Goal: Task Accomplishment & Management: Complete application form

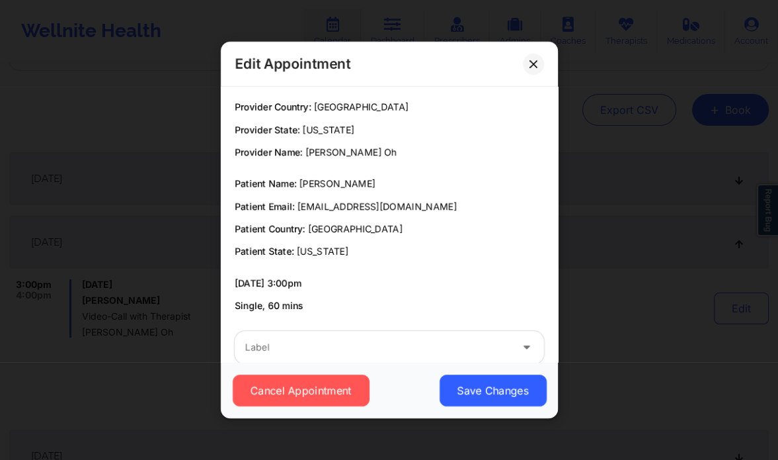
scroll to position [24, 0]
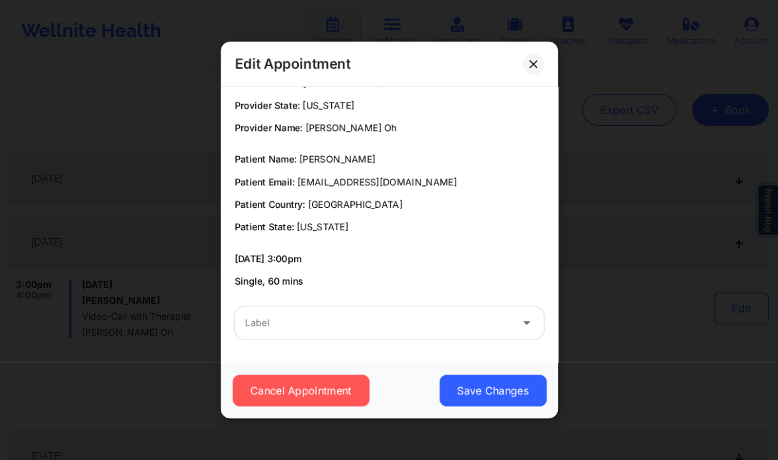
click at [537, 71] on button at bounding box center [533, 64] width 21 height 21
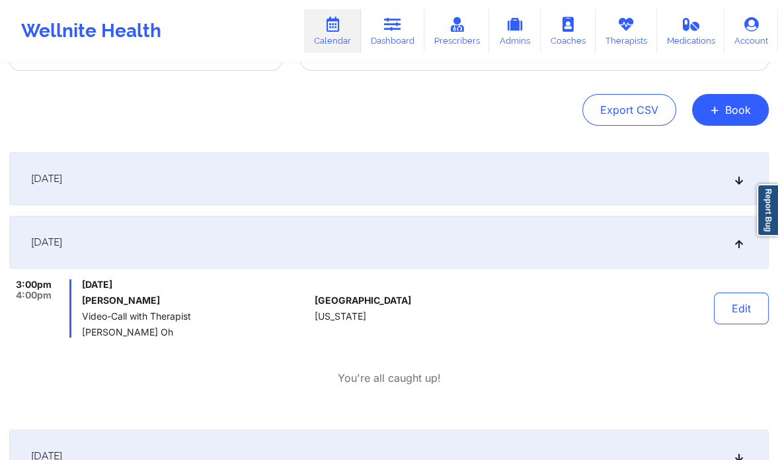
scroll to position [0, 0]
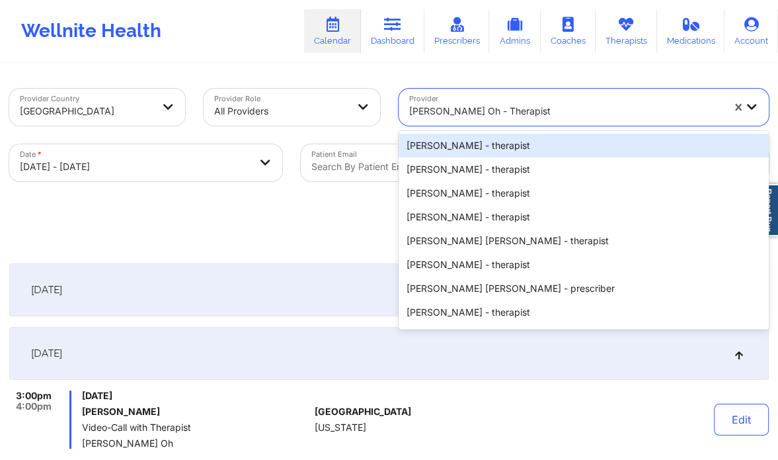
click at [489, 116] on div at bounding box center [566, 111] width 314 height 16
paste input "Stavros Delardas"
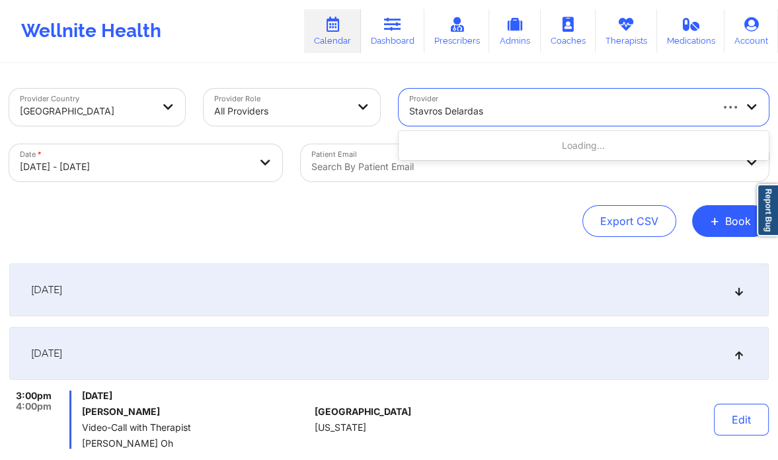
type input "Stavros Delardas"
select select "2025-11"
select select "2026-0"
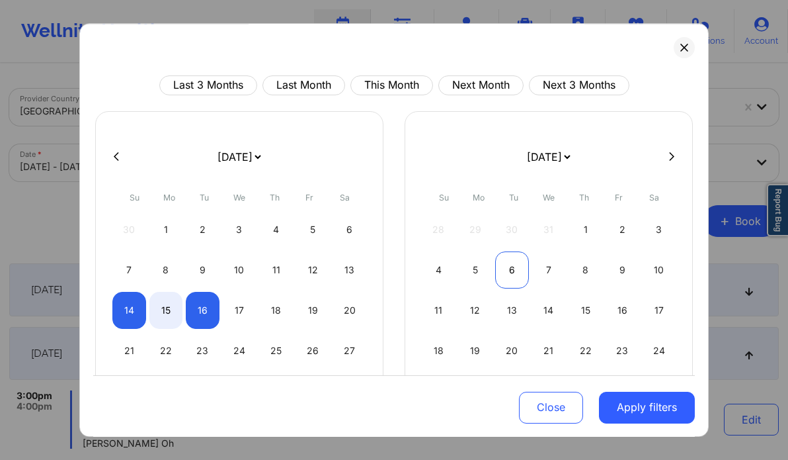
drag, startPoint x: 444, startPoint y: 269, endPoint x: 496, endPoint y: 267, distance: 51.6
click at [496, 267] on div "4 5 6 7 8 9 10" at bounding box center [549, 269] width 254 height 37
click at [496, 267] on div "6" at bounding box center [512, 269] width 34 height 37
select select "2026-0"
select select "2026-1"
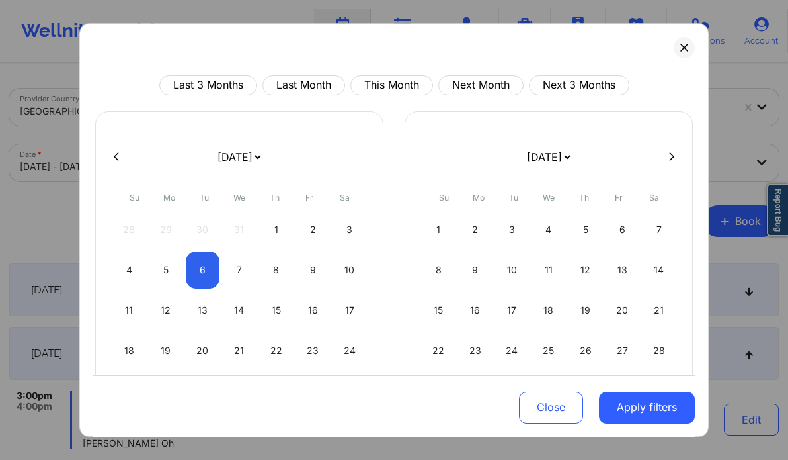
select select "2026-0"
select select "2026-1"
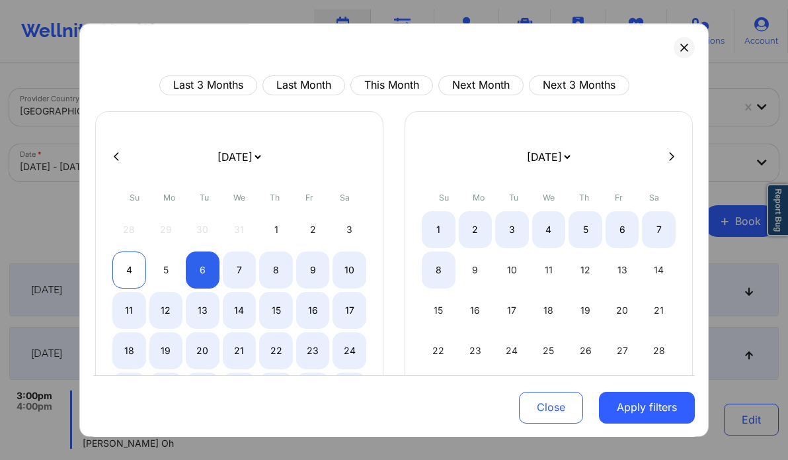
select select "2026-0"
select select "2026-1"
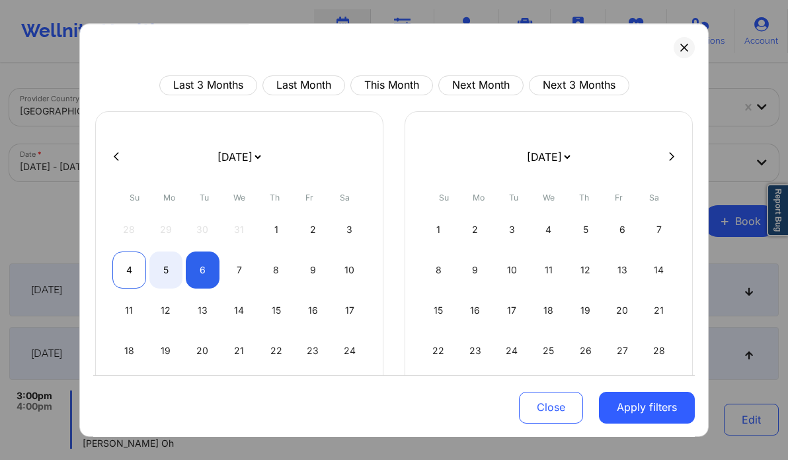
click at [127, 264] on div "4" at bounding box center [129, 269] width 34 height 37
select select "2026-0"
select select "2026-1"
select select "2026-0"
select select "2026-1"
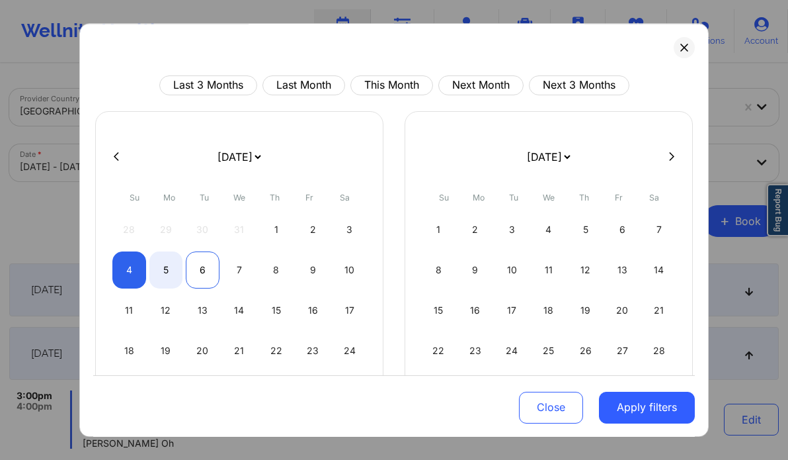
click at [204, 259] on div "6" at bounding box center [203, 269] width 34 height 37
select select "2026-0"
select select "2026-1"
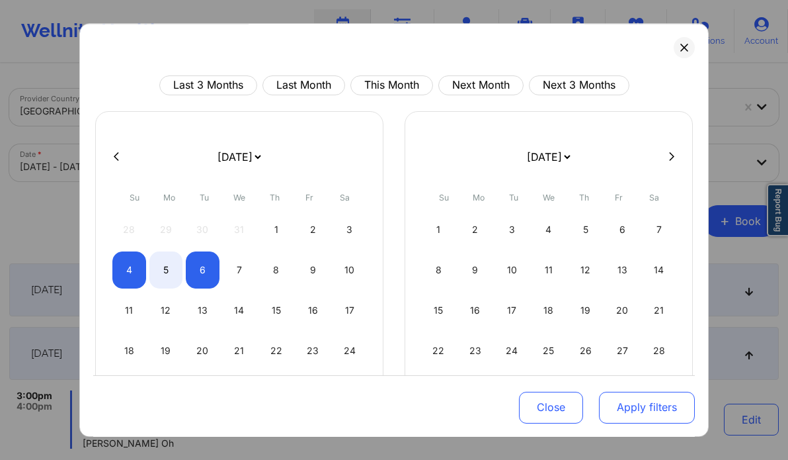
click at [630, 412] on button "Apply filters" at bounding box center [647, 407] width 96 height 32
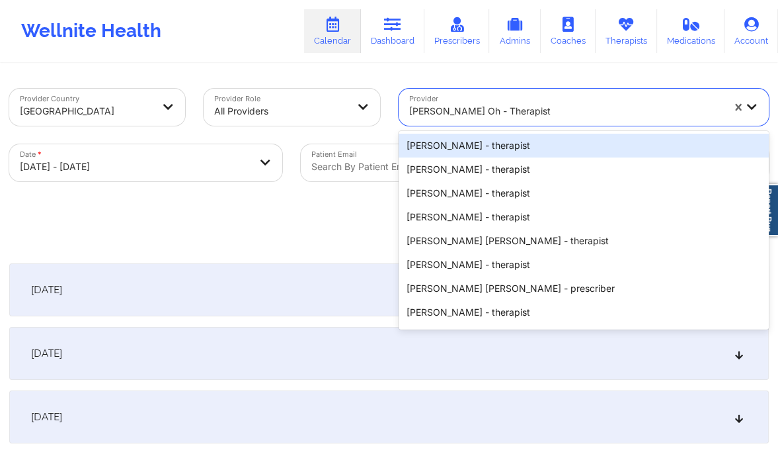
click at [485, 111] on div at bounding box center [566, 111] width 314 height 16
paste input "Stavros Delardas"
type input "Stavros Delardas"
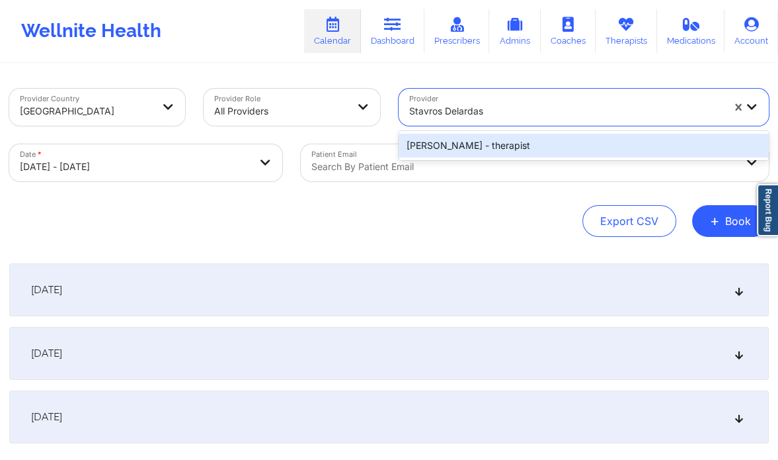
click at [518, 142] on div "Stavros Delardas - therapist" at bounding box center [584, 146] width 371 height 24
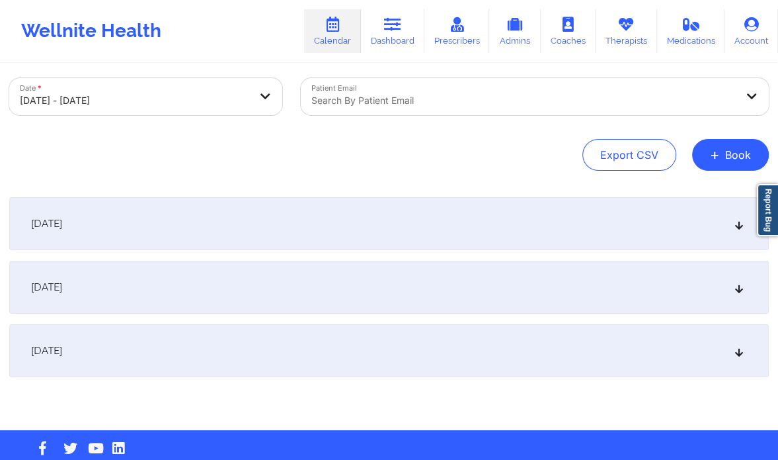
scroll to position [73, 0]
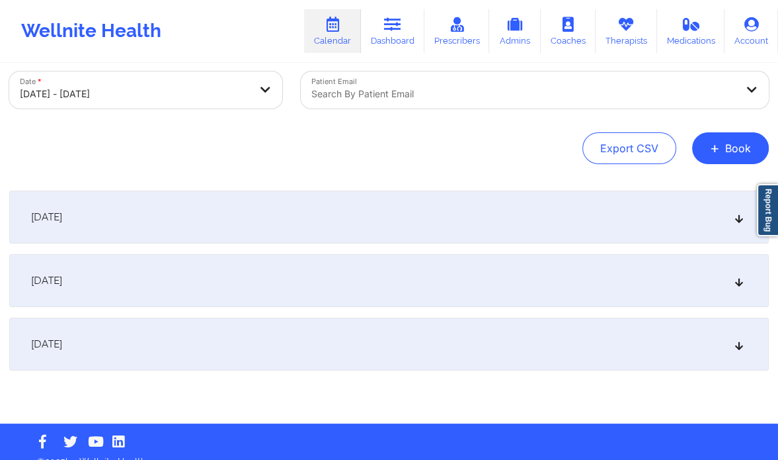
click at [733, 284] on div "January 5, 2026" at bounding box center [389, 280] width 760 height 53
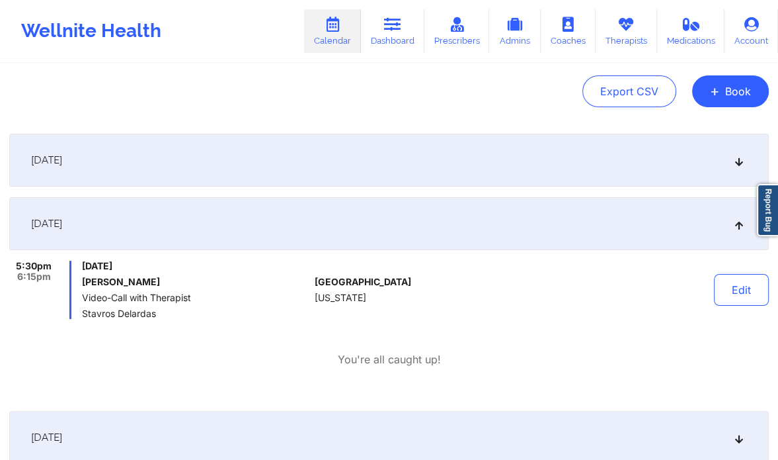
scroll to position [137, 0]
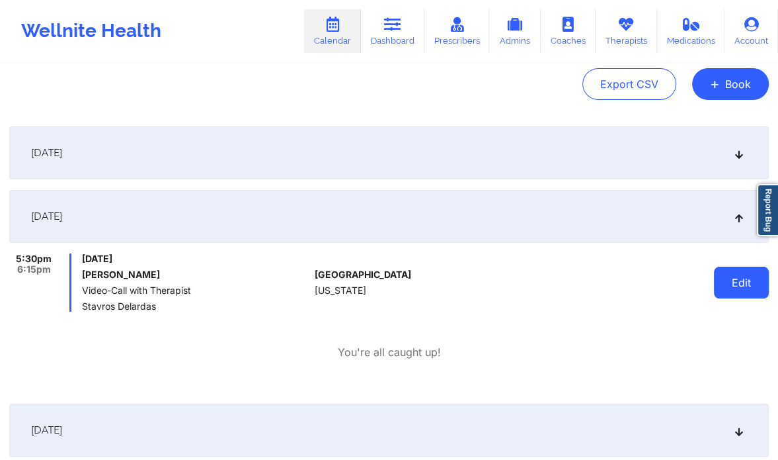
click at [730, 287] on button "Edit" at bounding box center [741, 283] width 55 height 32
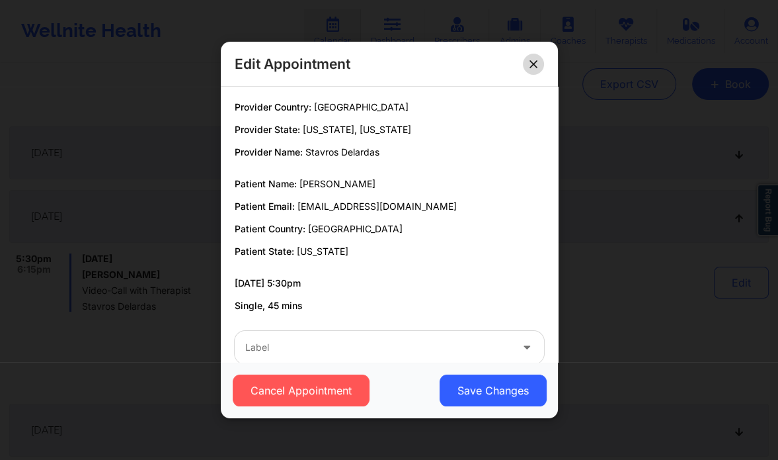
click at [538, 68] on button at bounding box center [533, 64] width 21 height 21
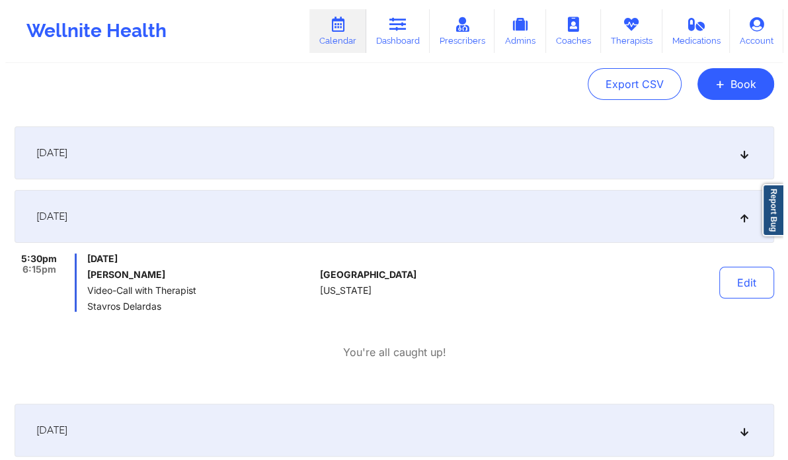
scroll to position [0, 0]
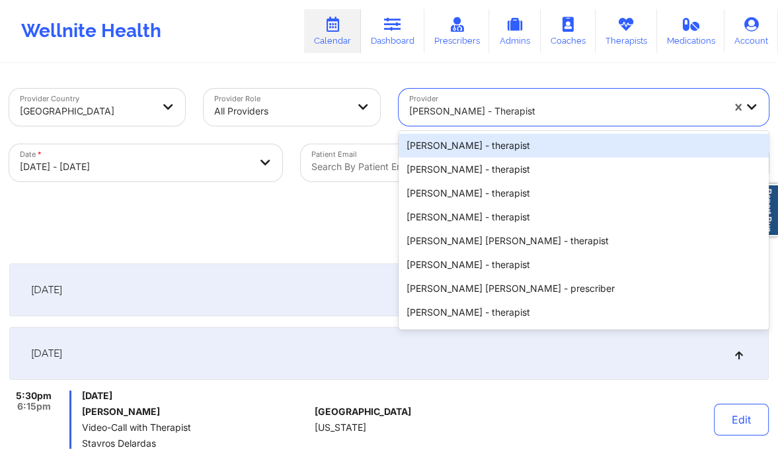
click at [481, 113] on div at bounding box center [566, 111] width 314 height 16
paste input "Fallon Coster"
type input "Fallon Coster"
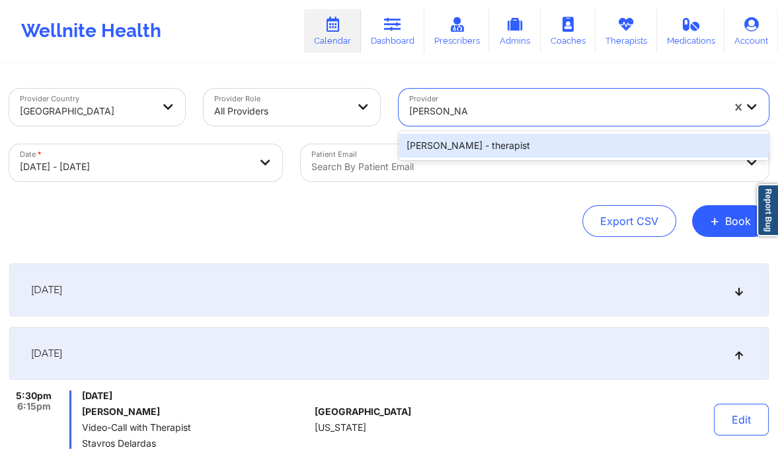
click at [474, 141] on div "Fallon Coster - therapist" at bounding box center [584, 146] width 371 height 24
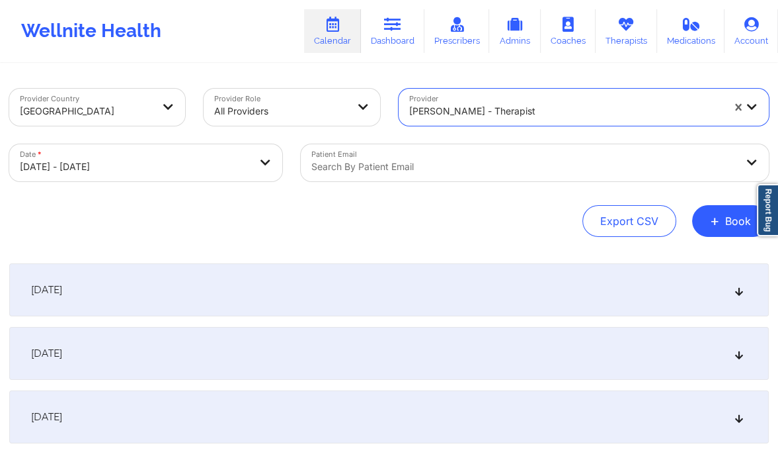
click at [188, 180] on body "Wellnite Health Calendar Dashboard Prescribers Admins Coaches Therapists Medica…" at bounding box center [389, 230] width 778 height 460
select select "2026-0"
select select "2026-1"
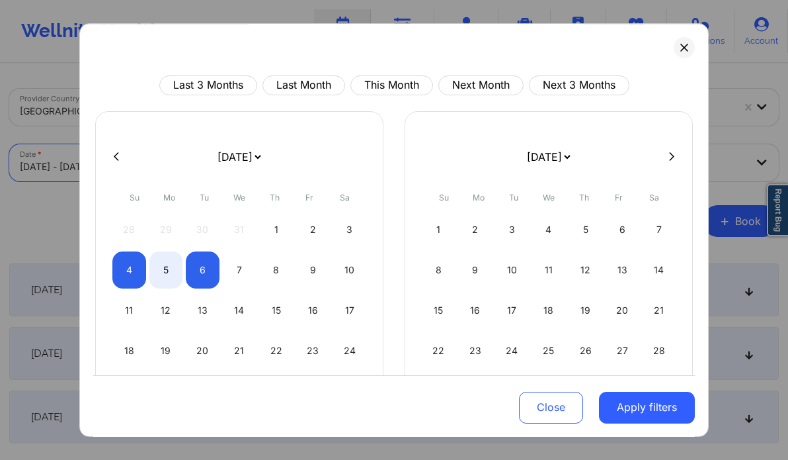
click at [114, 149] on div at bounding box center [394, 157] width 602 height 20
click at [116, 161] on button at bounding box center [116, 156] width 13 height 11
select select "2025-11"
select select "2026-0"
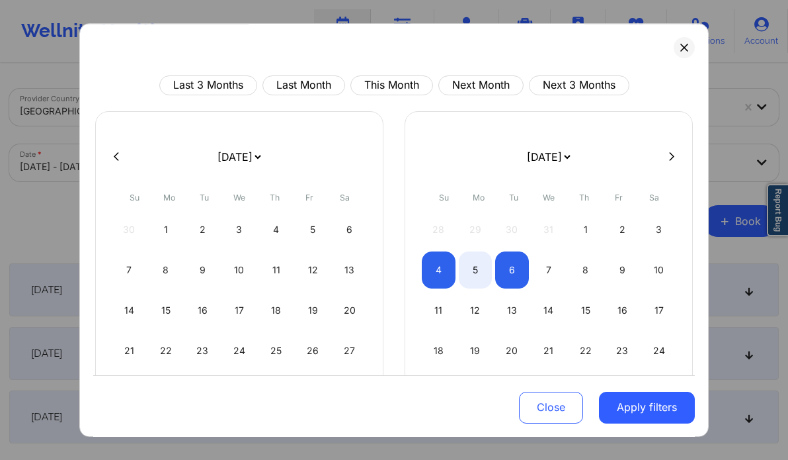
click at [116, 161] on button at bounding box center [116, 156] width 13 height 11
select select "2025-10"
select select "2025-11"
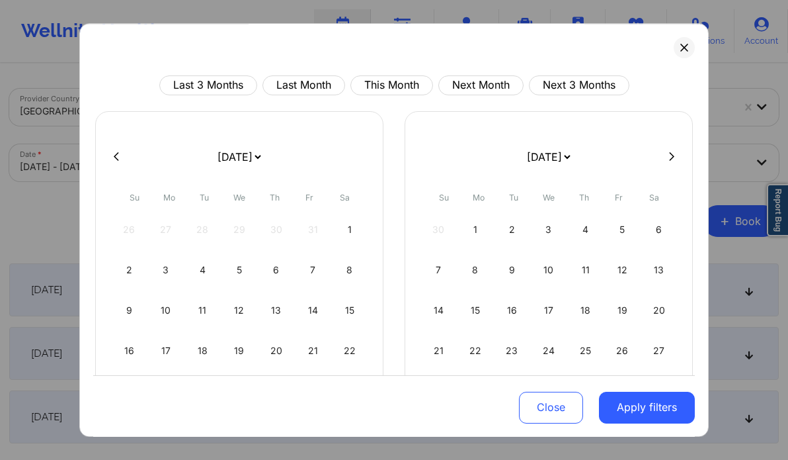
click at [116, 151] on icon at bounding box center [116, 156] width 5 height 10
select select "2025-9"
select select "2025-10"
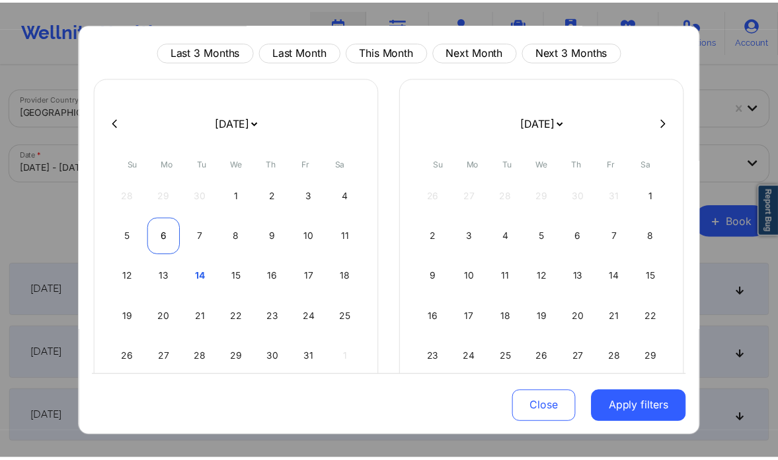
scroll to position [34, 0]
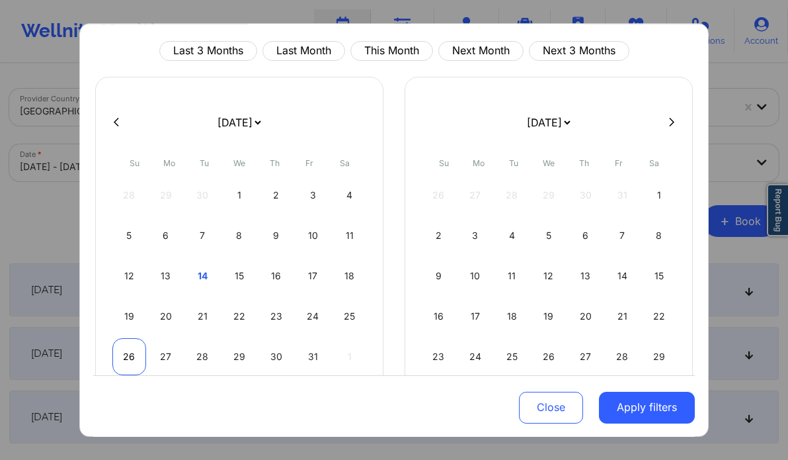
click at [127, 346] on div "26" at bounding box center [129, 356] width 34 height 37
select select "2025-9"
select select "2025-10"
select select "2025-9"
select select "2025-10"
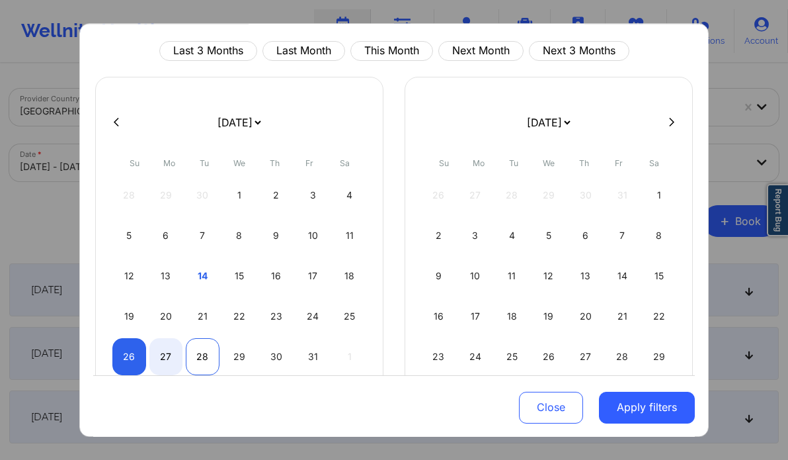
click at [206, 353] on div "28" at bounding box center [203, 356] width 34 height 37
select select "2025-9"
select select "2025-10"
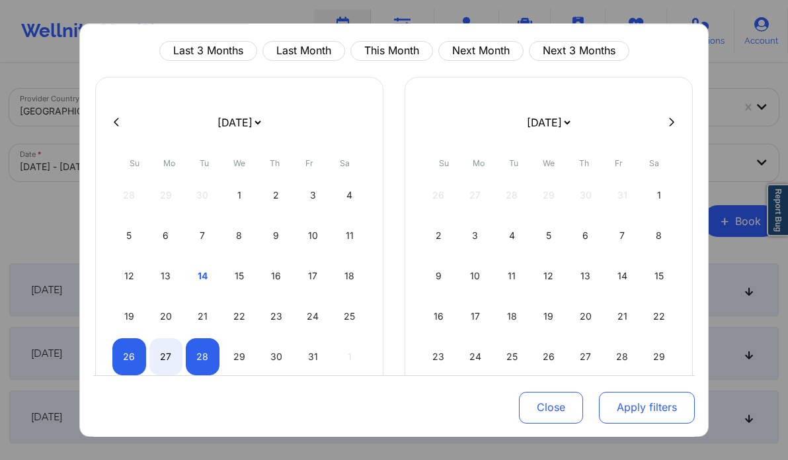
click at [628, 396] on button "Apply filters" at bounding box center [647, 407] width 96 height 32
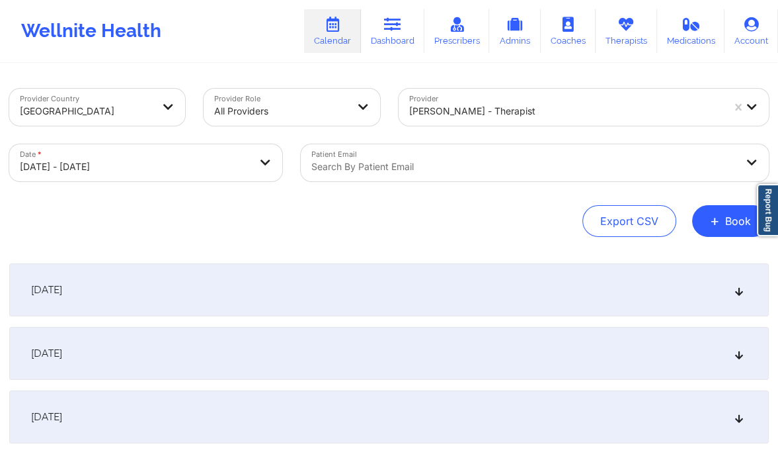
click at [741, 360] on div "October 27, 2025" at bounding box center [389, 353] width 760 height 53
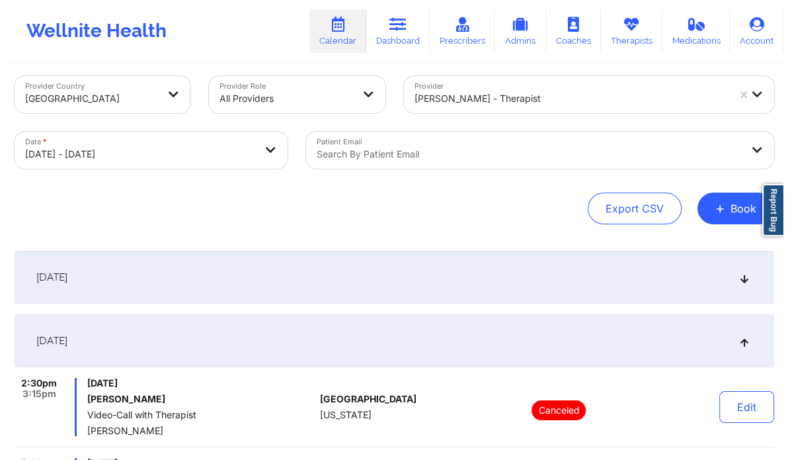
scroll to position [0, 0]
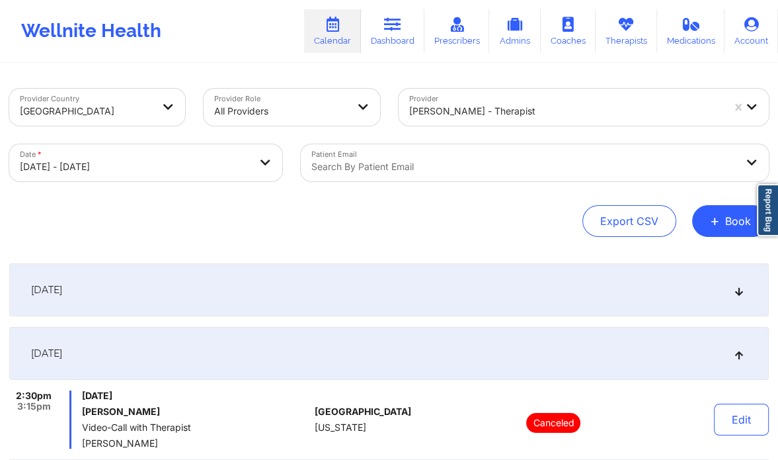
select select "2025-9"
select select "2025-10"
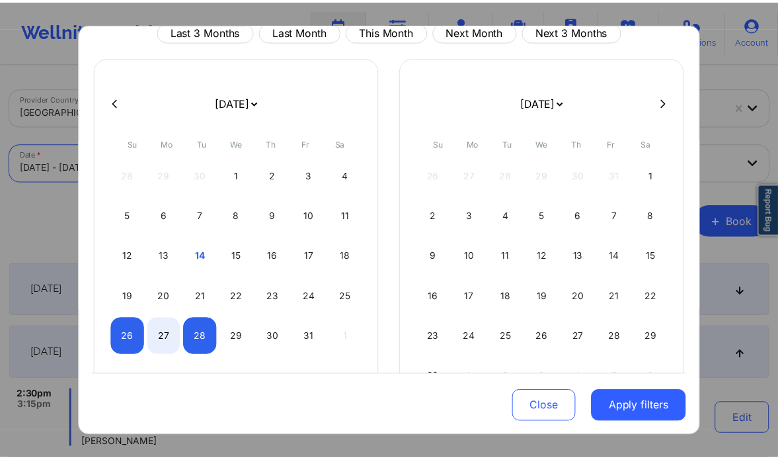
scroll to position [61, 0]
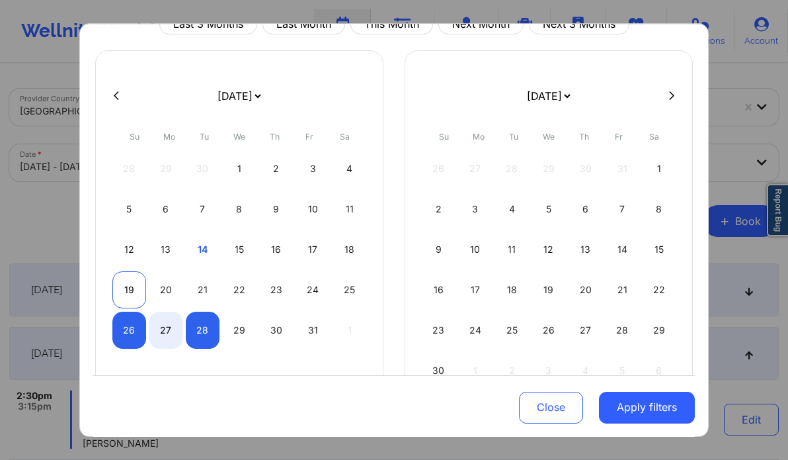
click at [130, 286] on div "19" at bounding box center [129, 289] width 34 height 37
select select "2025-9"
select select "2025-10"
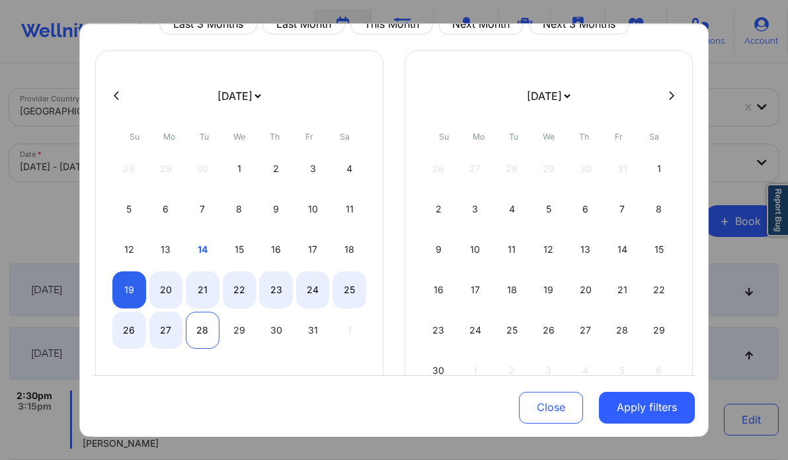
select select "2025-9"
select select "2025-10"
click at [196, 328] on div "28" at bounding box center [203, 329] width 34 height 37
select select "2025-9"
select select "2025-10"
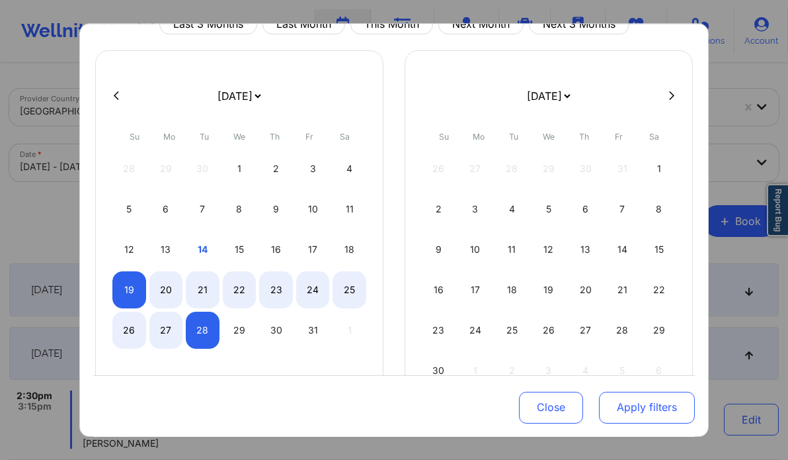
click at [628, 409] on button "Apply filters" at bounding box center [647, 407] width 96 height 32
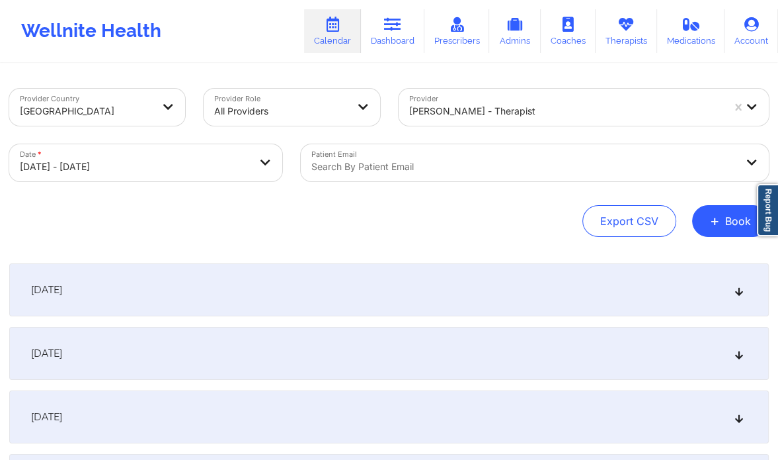
click at [693, 352] on div "October 20, 2025" at bounding box center [389, 353] width 760 height 53
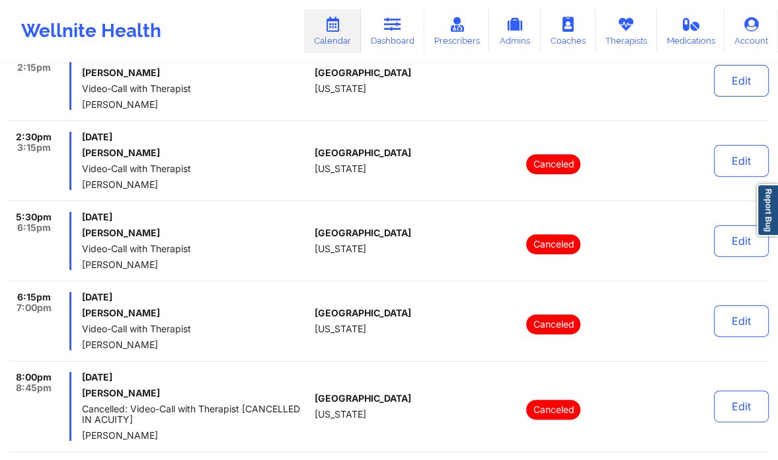
scroll to position [341, 0]
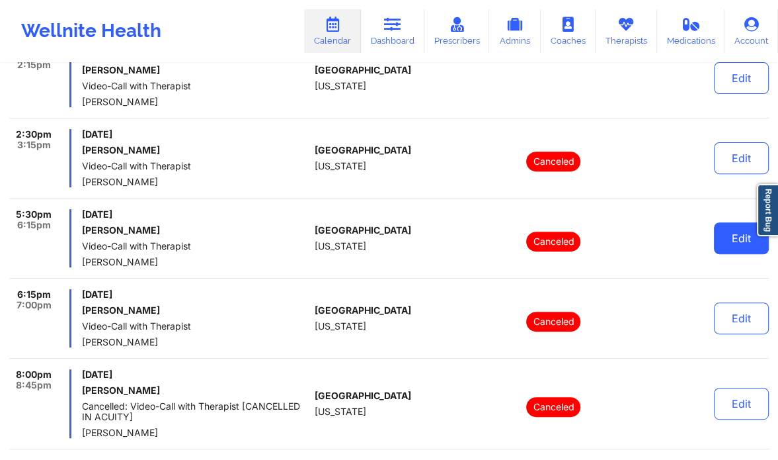
click at [746, 239] on button "Edit" at bounding box center [741, 238] width 55 height 32
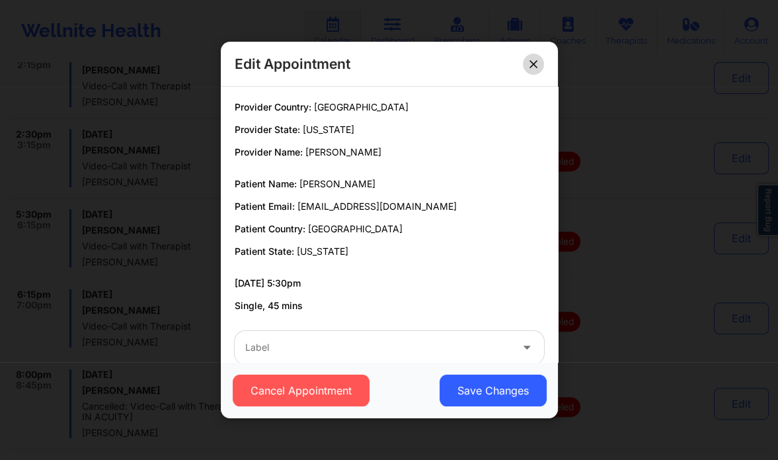
click at [535, 68] on button at bounding box center [533, 64] width 21 height 21
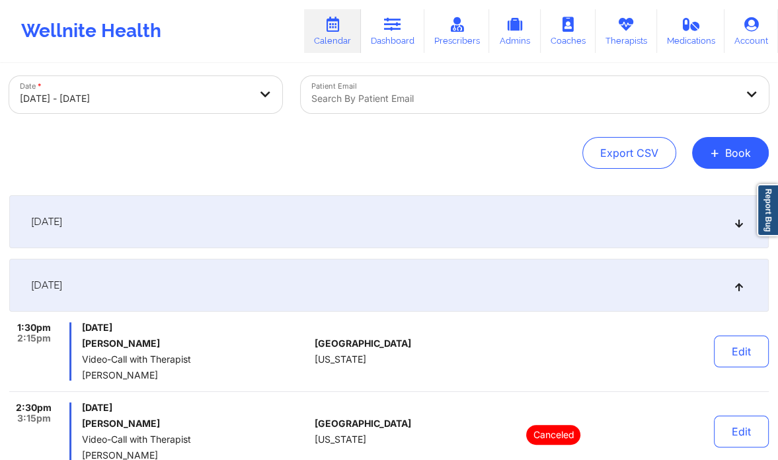
scroll to position [0, 0]
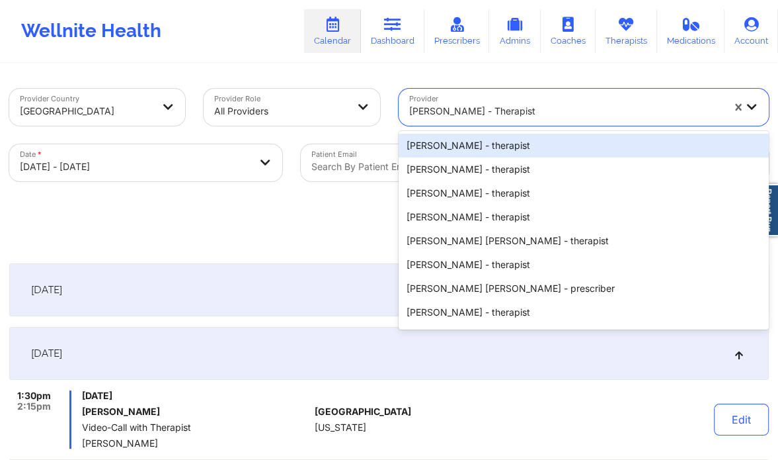
click at [484, 107] on div at bounding box center [566, 111] width 314 height 16
paste input "Nicole Vergara"
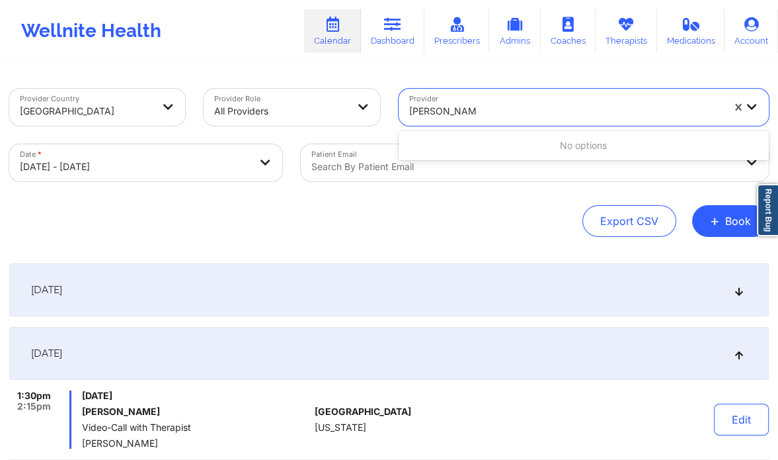
type input "Nicole Vergara"
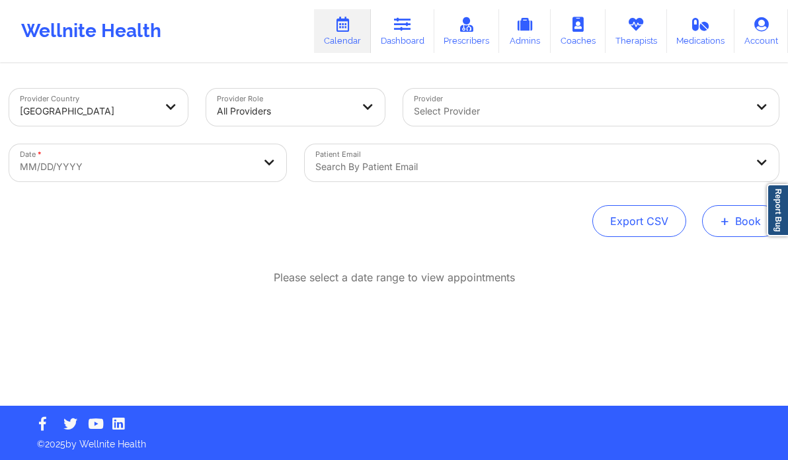
click at [730, 224] on span "+" at bounding box center [725, 220] width 10 height 7
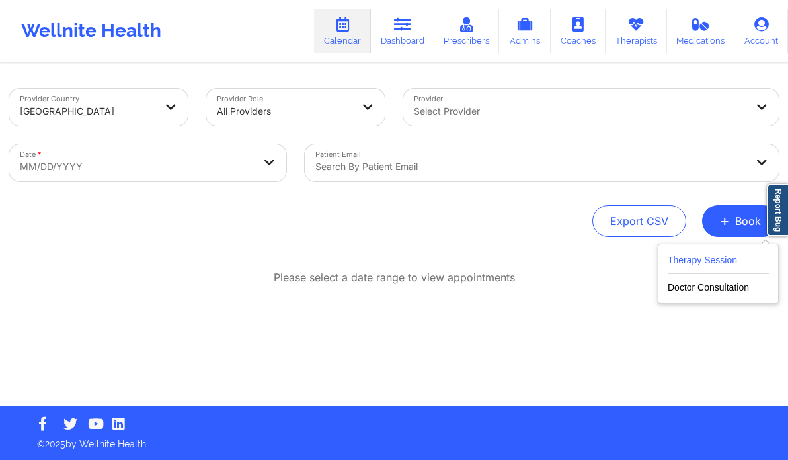
click at [698, 264] on button "Therapy Session" at bounding box center [718, 263] width 101 height 22
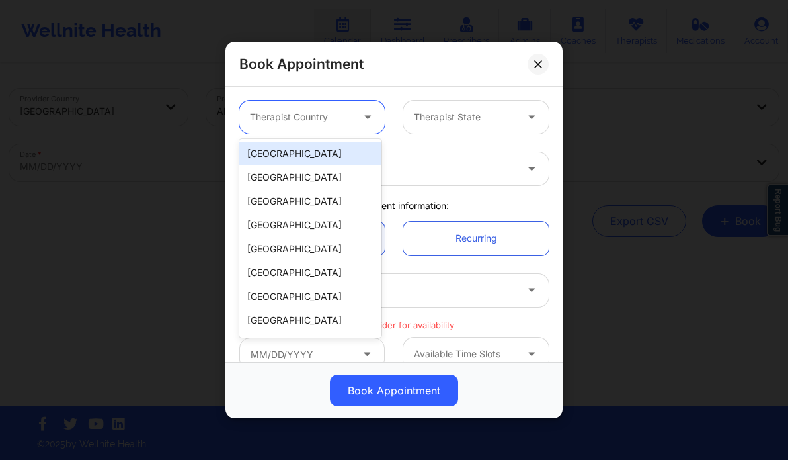
click at [292, 116] on div at bounding box center [301, 117] width 102 height 16
click at [287, 152] on div "[GEOGRAPHIC_DATA]" at bounding box center [310, 154] width 142 height 24
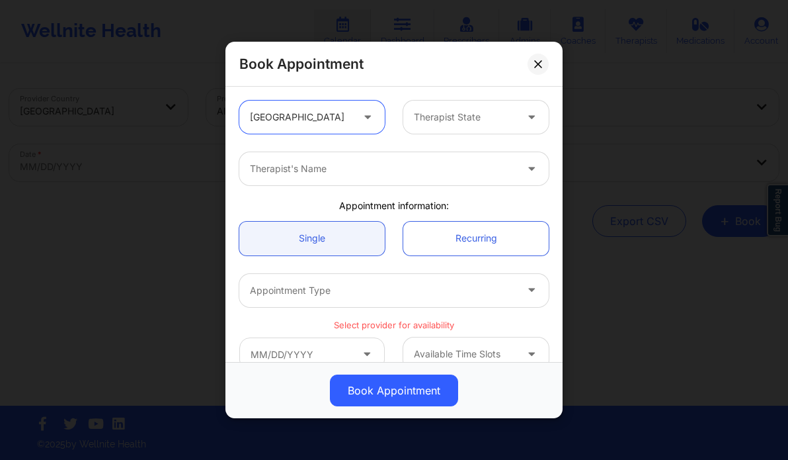
click at [471, 124] on div at bounding box center [465, 117] width 102 height 16
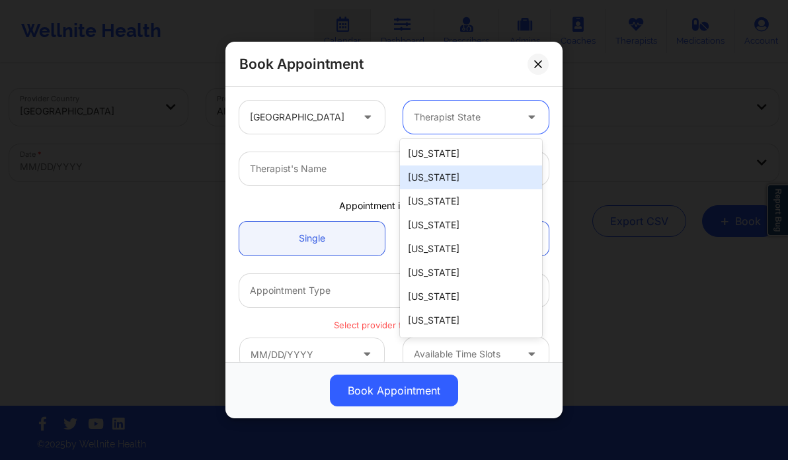
click at [442, 180] on div "[US_STATE]" at bounding box center [471, 177] width 142 height 24
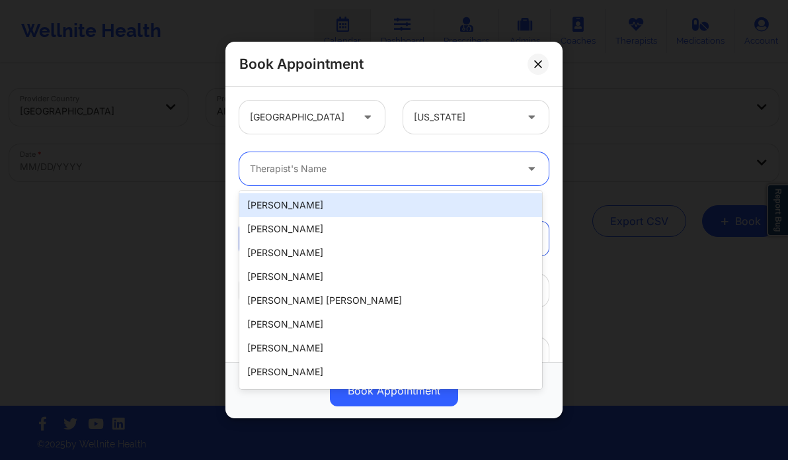
click at [365, 174] on div at bounding box center [383, 169] width 266 height 16
paste input "Stavros Delardas"
type input "Stavros Delardas"
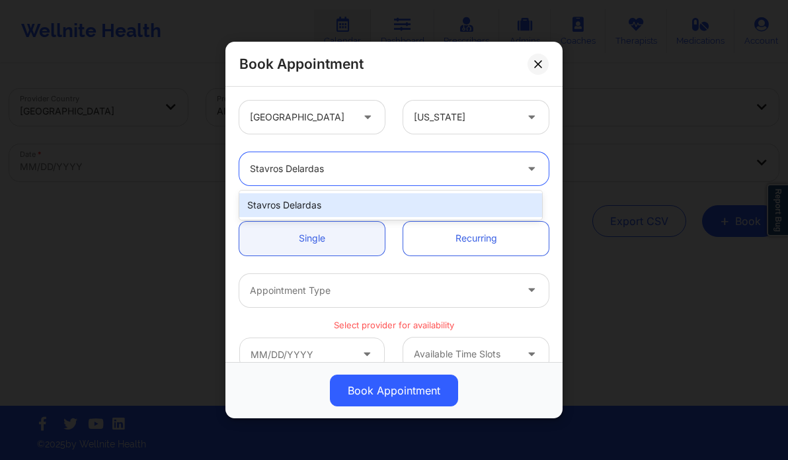
click at [352, 206] on div "Stavros Delardas" at bounding box center [390, 205] width 303 height 24
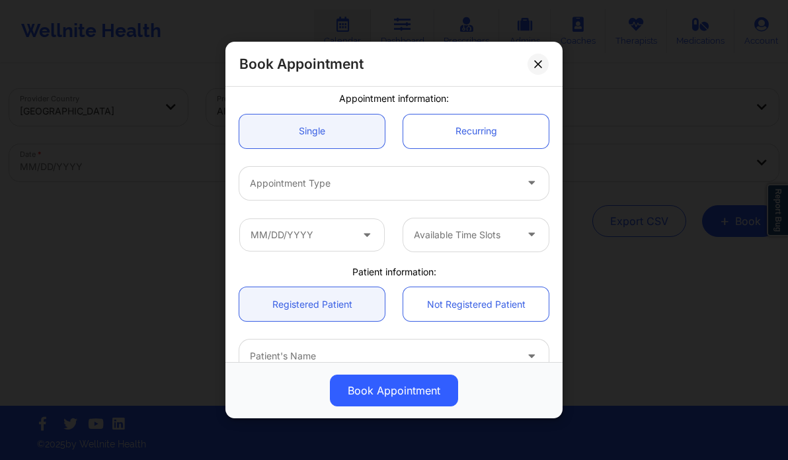
scroll to position [108, 0]
click at [315, 239] on input "text" at bounding box center [311, 234] width 145 height 33
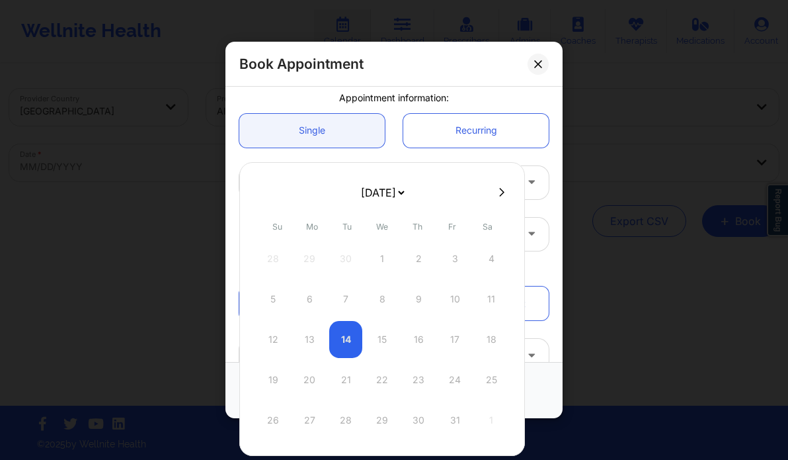
click at [499, 192] on icon at bounding box center [501, 192] width 5 height 10
select select "2025-10"
click at [258, 192] on button at bounding box center [262, 191] width 13 height 11
click at [495, 185] on div at bounding box center [382, 192] width 286 height 20
click at [499, 194] on icon at bounding box center [501, 192] width 5 height 10
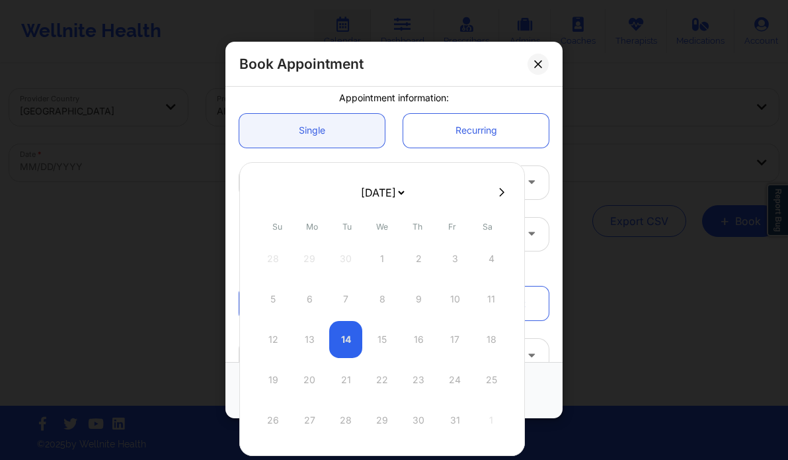
select select "2025-10"
click at [499, 194] on icon at bounding box center [501, 192] width 5 height 10
select select "2025-11"
click at [499, 194] on icon at bounding box center [501, 192] width 5 height 10
select select "2026-0"
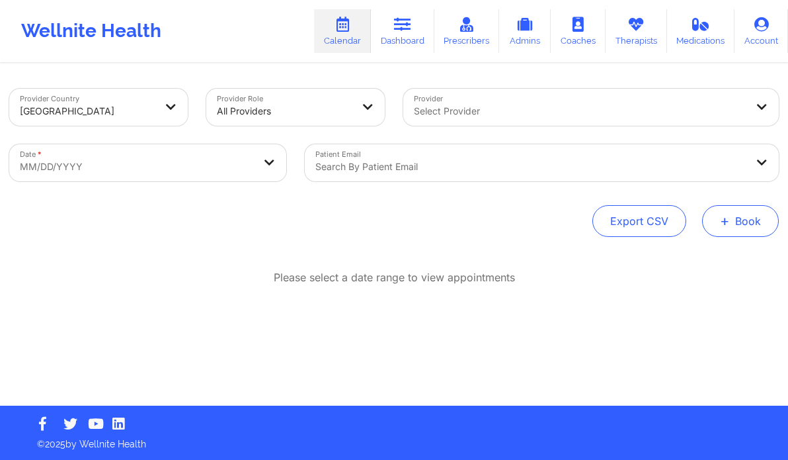
click at [735, 221] on button "+ Book" at bounding box center [740, 221] width 77 height 32
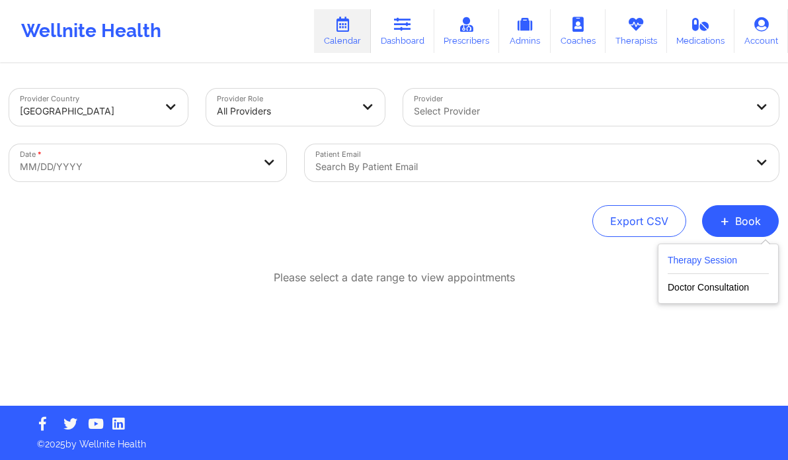
click at [714, 269] on button "Therapy Session" at bounding box center [718, 263] width 101 height 22
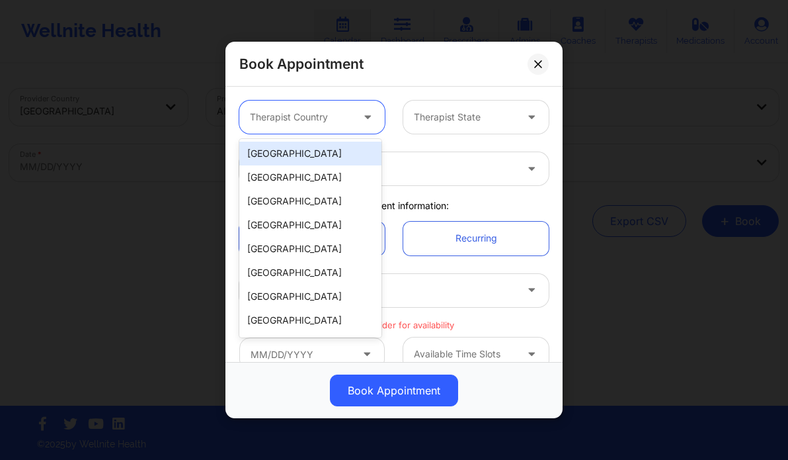
click at [325, 112] on div at bounding box center [301, 117] width 102 height 16
click at [297, 149] on div "[GEOGRAPHIC_DATA]" at bounding box center [310, 154] width 142 height 24
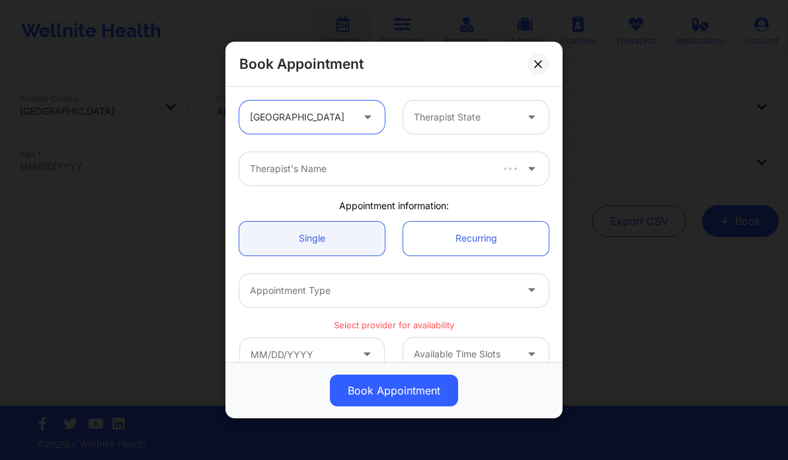
click at [429, 126] on div "Therapist State" at bounding box center [460, 117] width 114 height 33
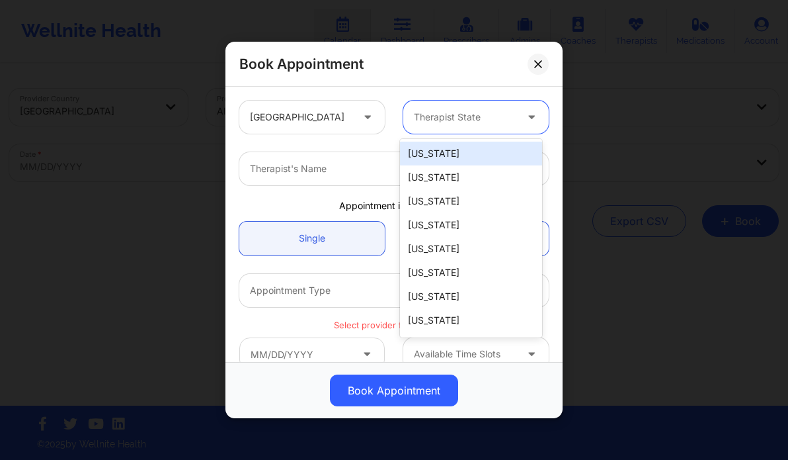
paste input "Stavros Delardas"
type input "Stavros Delardas"
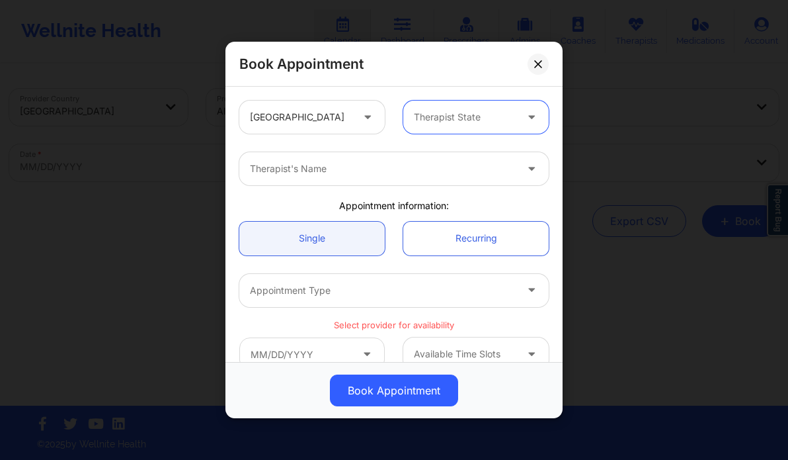
click at [492, 114] on div at bounding box center [465, 117] width 102 height 16
paste input "Stavros Delardas"
type input "S"
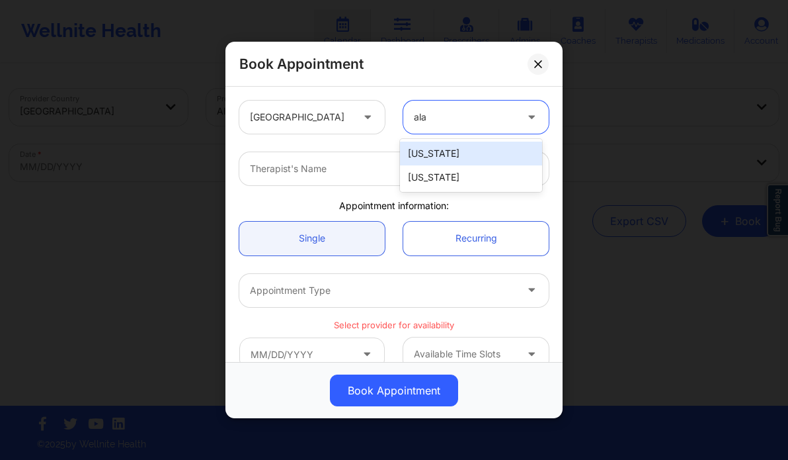
type input "alas"
click at [442, 160] on div "[US_STATE]" at bounding box center [471, 154] width 142 height 24
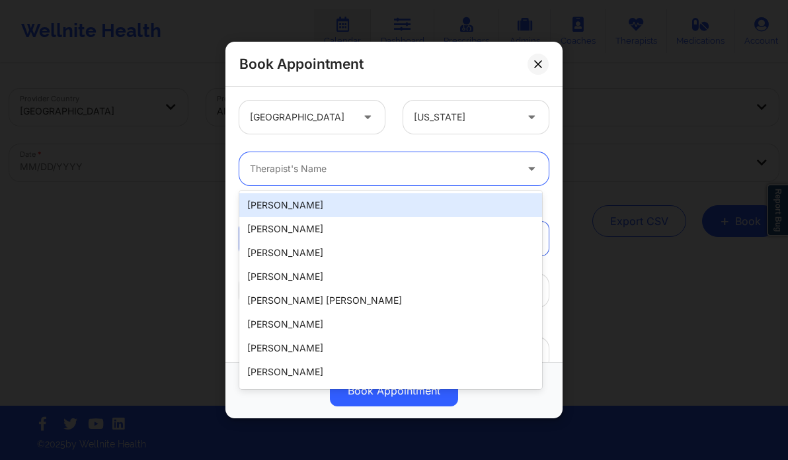
click at [379, 177] on div "Therapist's Name" at bounding box center [378, 168] width 278 height 33
paste input "Stavros Delardas"
type input "Stavros Delardas"
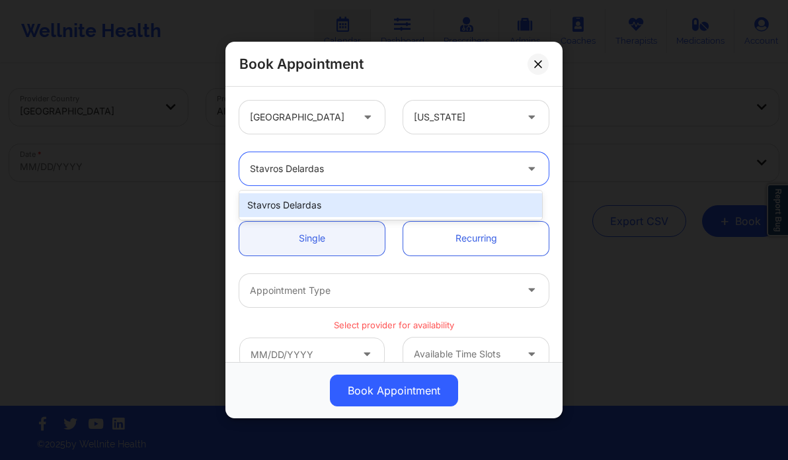
click at [368, 214] on div "Stavros Delardas" at bounding box center [390, 205] width 303 height 24
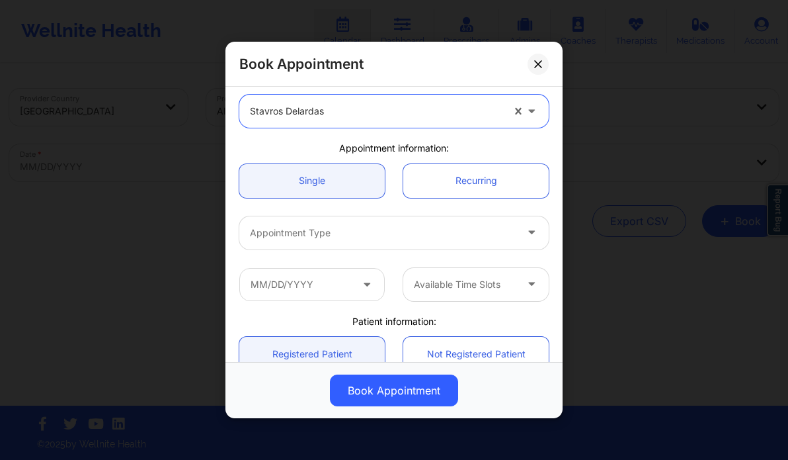
scroll to position [70, 0]
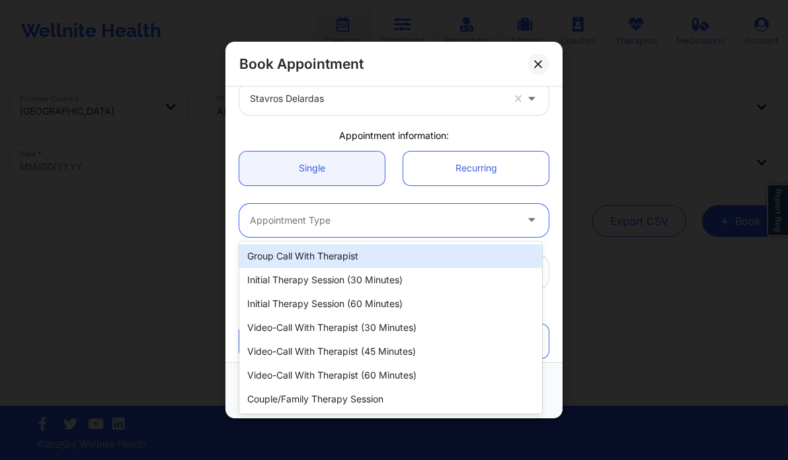
click at [310, 222] on div at bounding box center [383, 220] width 266 height 16
click at [382, 229] on div "Appointment Type" at bounding box center [378, 220] width 278 height 33
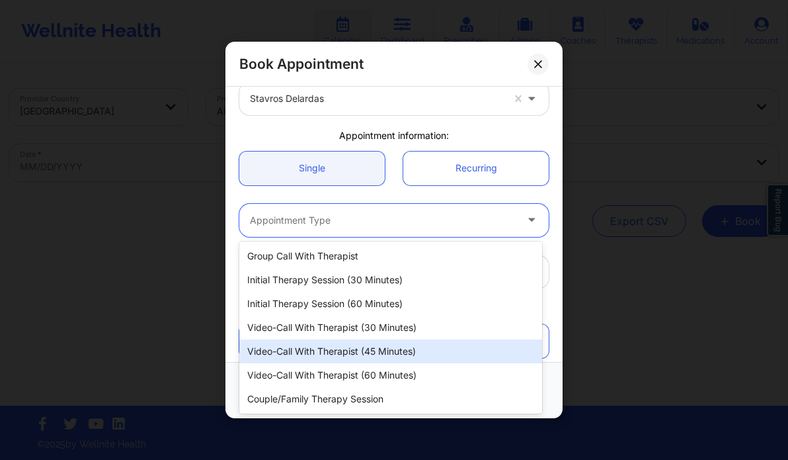
click at [415, 353] on div "Video-Call with Therapist (45 minutes)" at bounding box center [390, 351] width 303 height 24
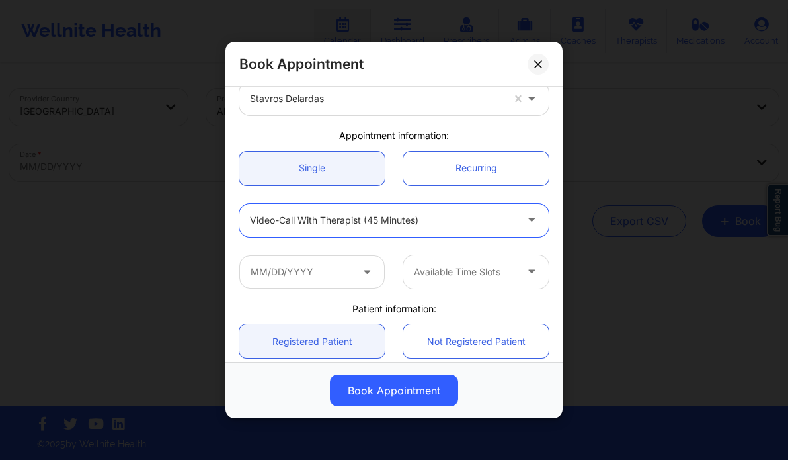
scroll to position [106, 0]
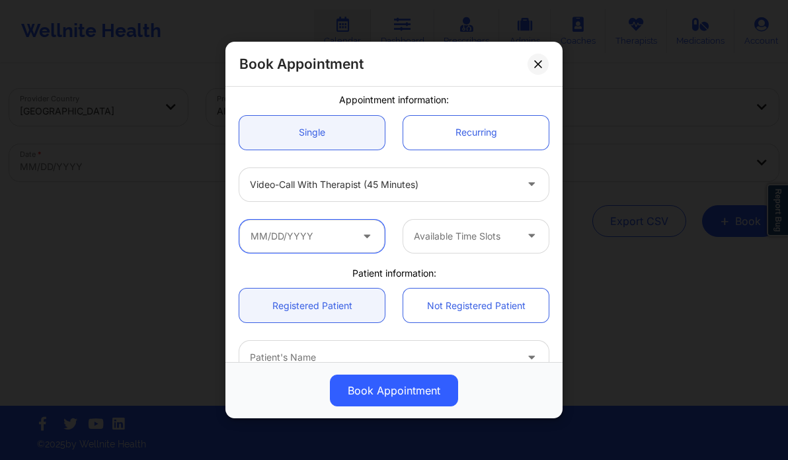
click at [340, 230] on input "text" at bounding box center [311, 236] width 145 height 33
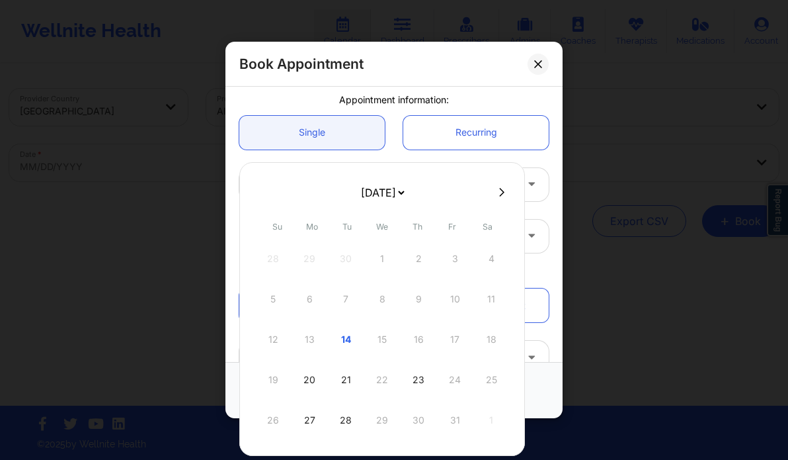
click at [495, 195] on button at bounding box center [501, 191] width 13 height 11
select select "2025-10"
click at [493, 195] on div at bounding box center [382, 329] width 286 height 334
select select "2025-10"
click at [495, 195] on button at bounding box center [501, 191] width 13 height 11
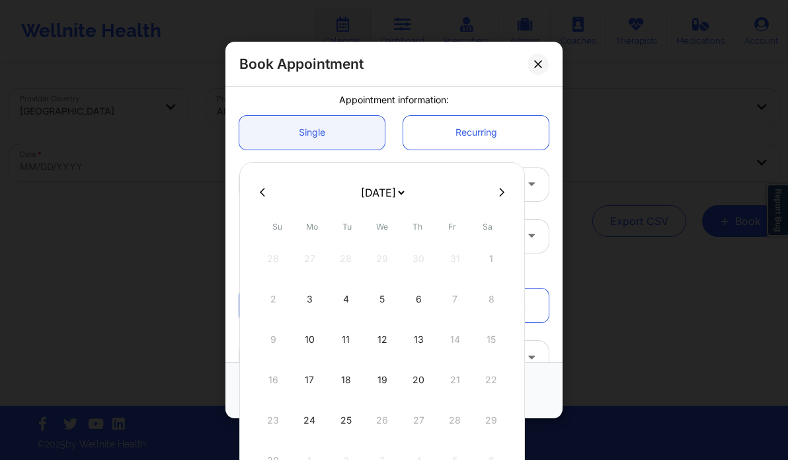
select select "2025-11"
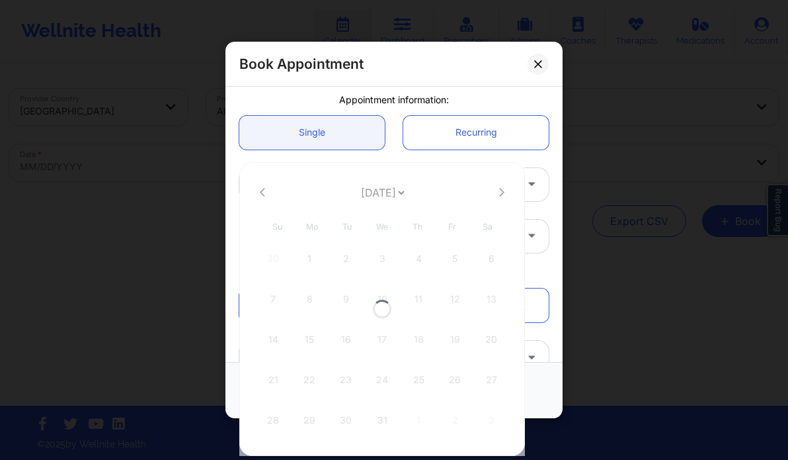
click at [493, 195] on div at bounding box center [382, 309] width 286 height 294
select select "2025-11"
click at [495, 195] on button at bounding box center [501, 191] width 13 height 11
select select "2026-0"
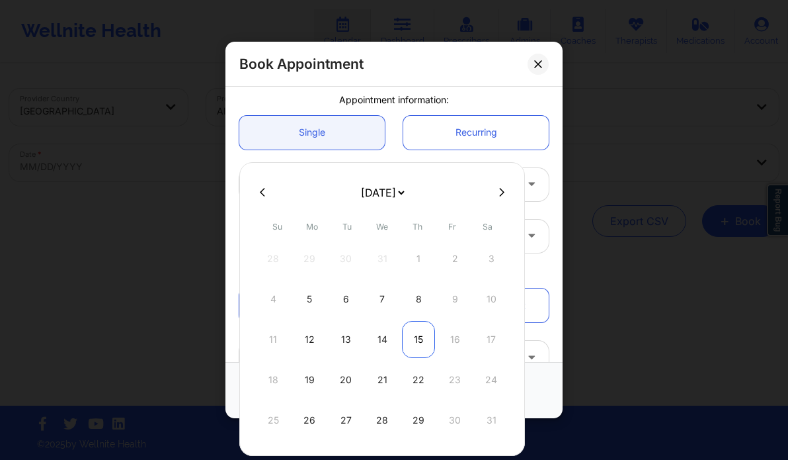
click at [402, 338] on div "15" at bounding box center [418, 339] width 33 height 37
type input "[DATE]"
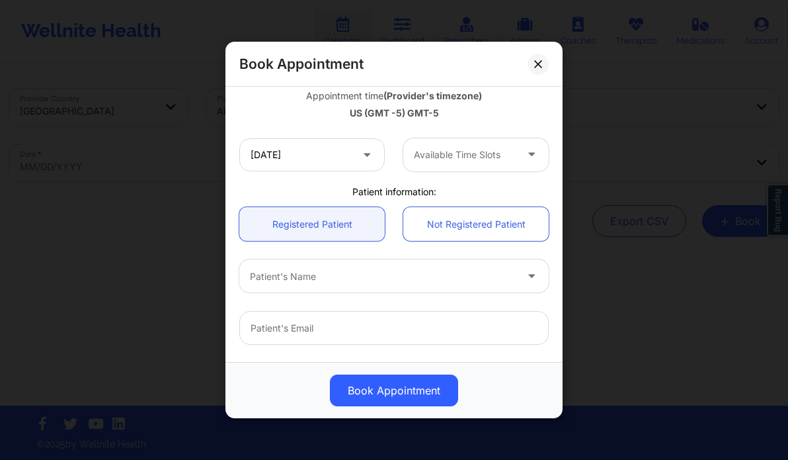
scroll to position [243, 0]
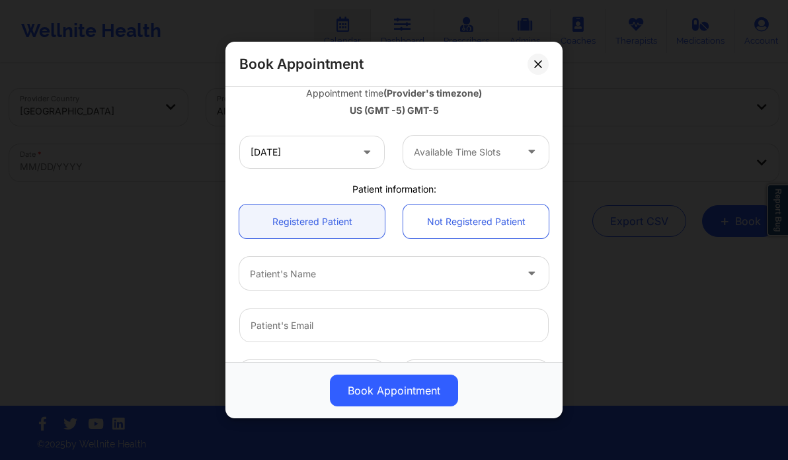
click at [438, 145] on div at bounding box center [465, 152] width 102 height 16
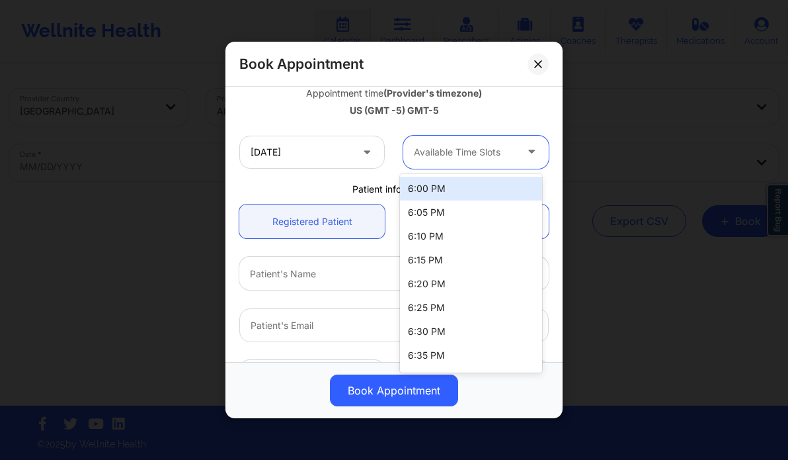
click at [442, 192] on div "6:00 PM" at bounding box center [471, 189] width 142 height 24
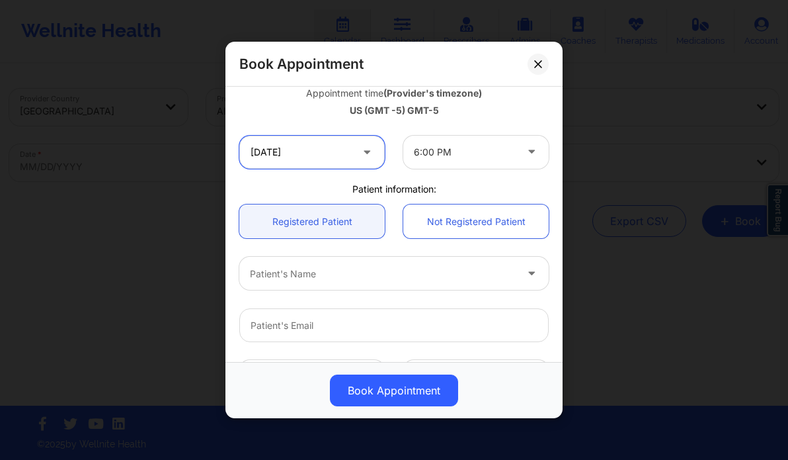
click at [348, 150] on input "[DATE]" at bounding box center [311, 152] width 145 height 33
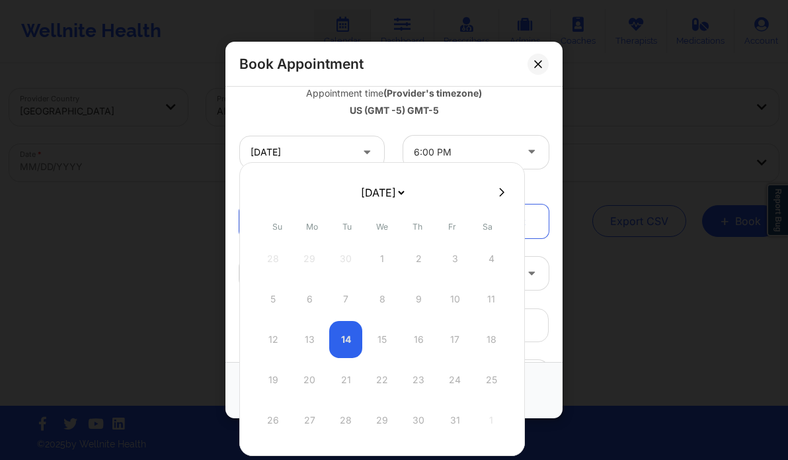
click at [499, 190] on icon at bounding box center [501, 192] width 5 height 9
select select "2025-10"
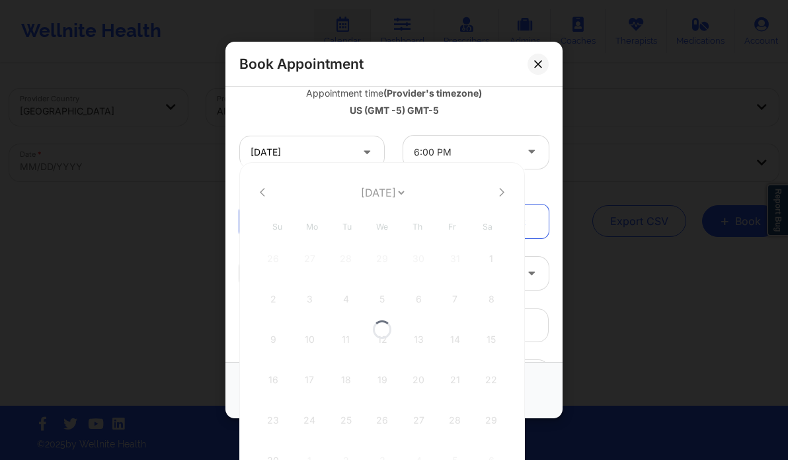
select select "2025-10"
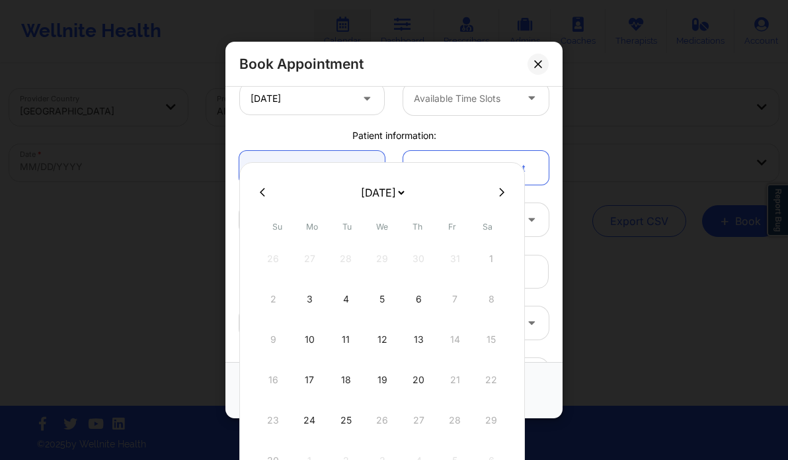
scroll to position [189, 0]
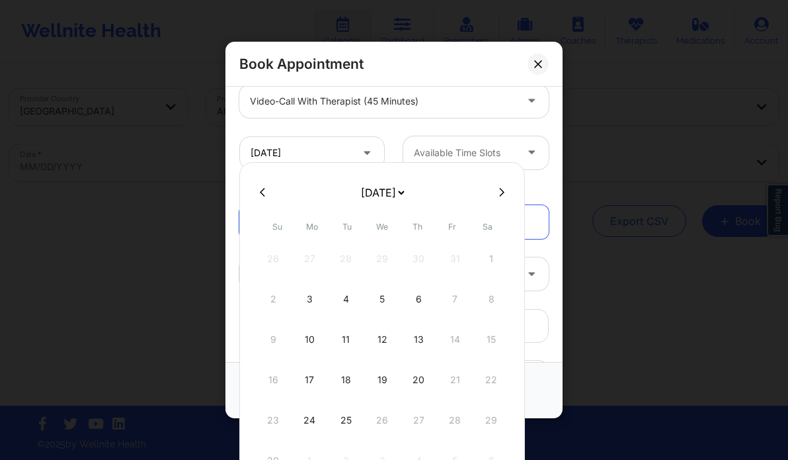
click at [499, 190] on icon at bounding box center [501, 192] width 5 height 9
select select "2025-11"
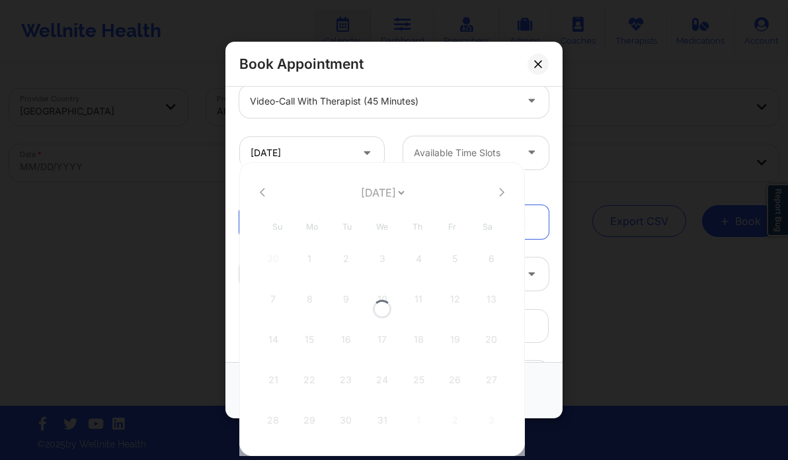
select select "2025-11"
click at [499, 190] on icon at bounding box center [501, 192] width 5 height 9
select select "2026-0"
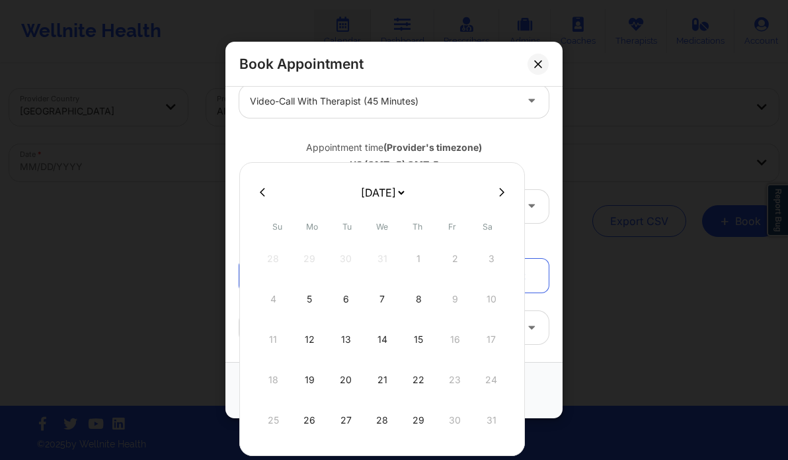
scroll to position [243, 0]
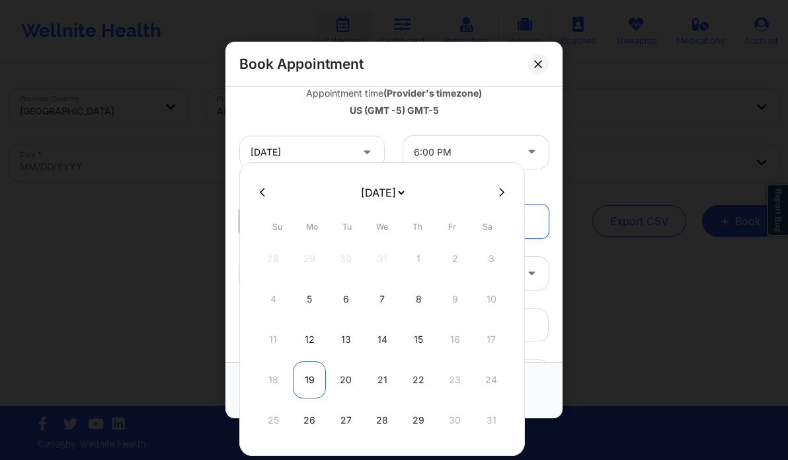
click at [302, 372] on div "19" at bounding box center [309, 379] width 33 height 37
type input "[DATE]"
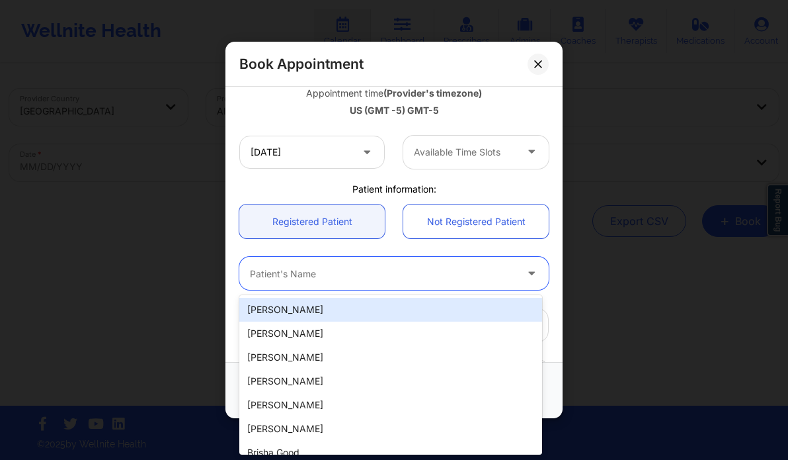
click at [334, 274] on div at bounding box center [383, 274] width 266 height 16
paste input "[PERSON_NAME]"
type input "[PERSON_NAME]"
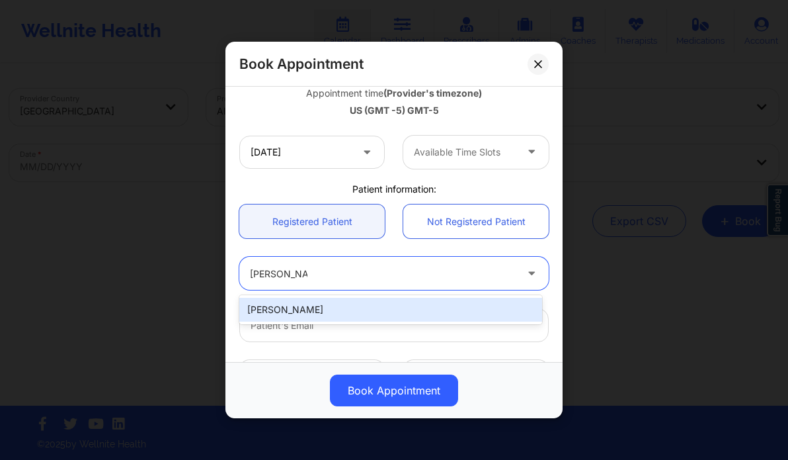
click at [318, 313] on div "[PERSON_NAME]" at bounding box center [390, 310] width 303 height 24
type input "[EMAIL_ADDRESS][DOMAIN_NAME]"
type input "[PHONE_NUMBER]"
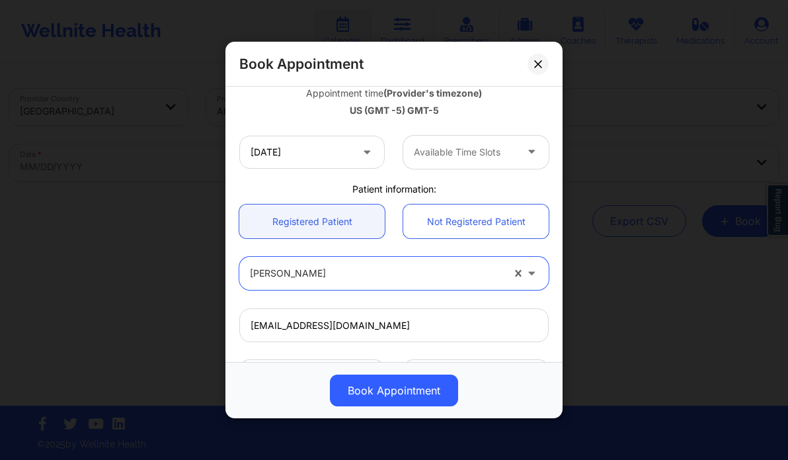
click at [454, 159] on div at bounding box center [465, 152] width 102 height 16
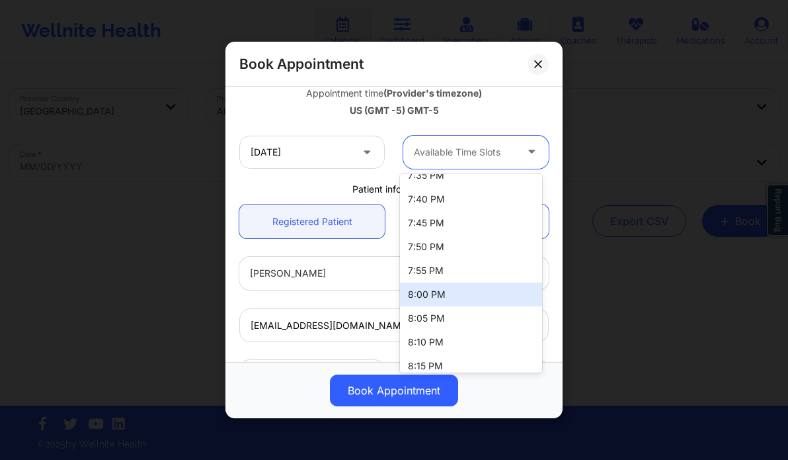
scroll to position [188, 0]
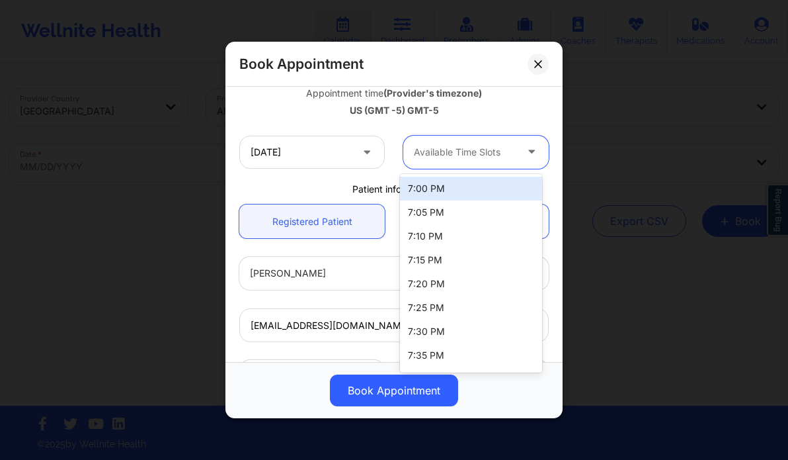
click at [448, 150] on div at bounding box center [465, 152] width 102 height 16
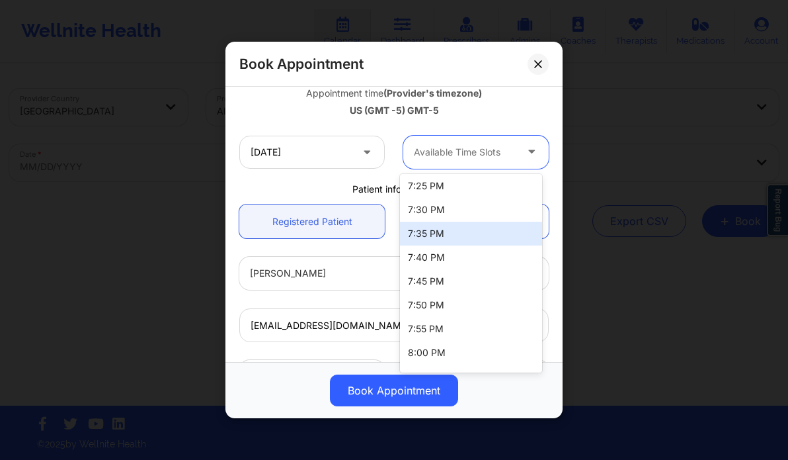
scroll to position [0, 0]
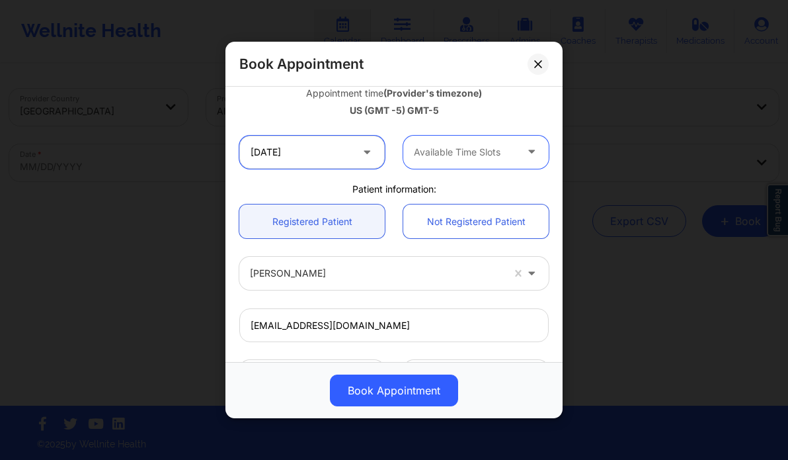
click at [305, 167] on input "[DATE]" at bounding box center [311, 152] width 145 height 33
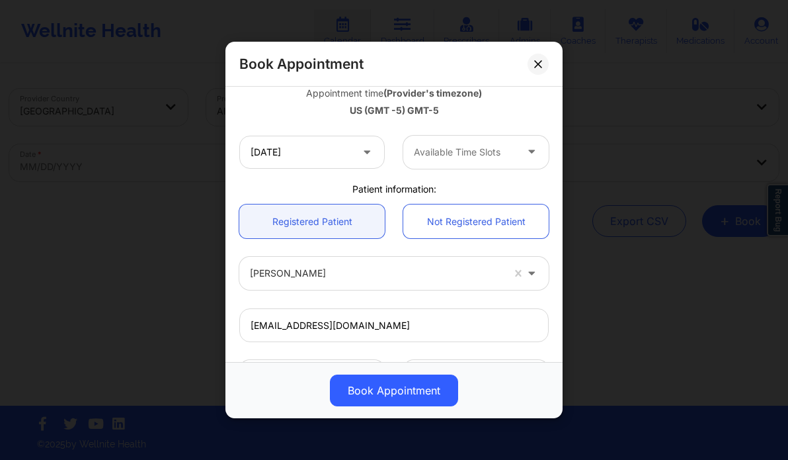
click at [344, 101] on div "Appointment time (Provider's timezone) [GEOGRAPHIC_DATA] (GMT -5) GMT-5" at bounding box center [394, 99] width 328 height 35
